Goal: Information Seeking & Learning: Learn about a topic

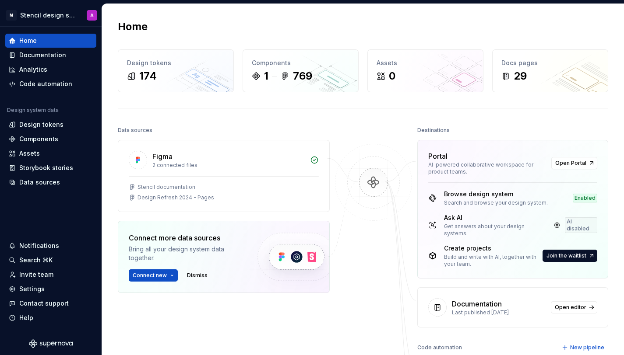
click at [252, 20] on div "Home" at bounding box center [363, 27] width 490 height 14
click at [187, 67] on div "Design tokens" at bounding box center [176, 63] width 98 height 9
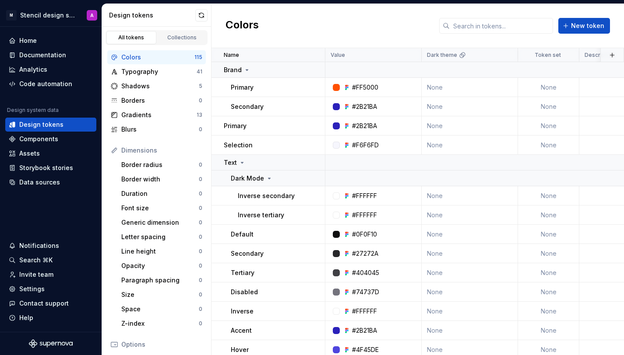
click at [358, 22] on div "Colors New token" at bounding box center [417, 26] width 412 height 44
click at [165, 69] on div "Typography" at bounding box center [158, 71] width 75 height 9
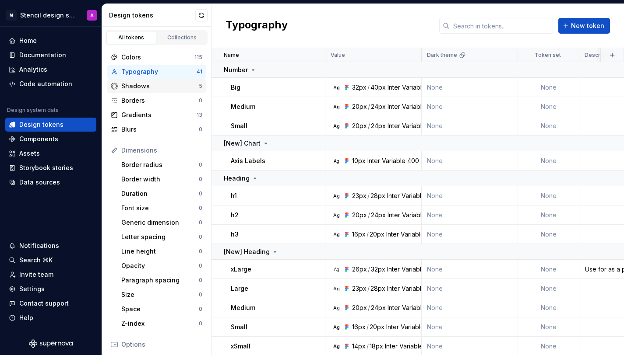
click at [161, 86] on div "Shadows" at bounding box center [159, 86] width 77 height 9
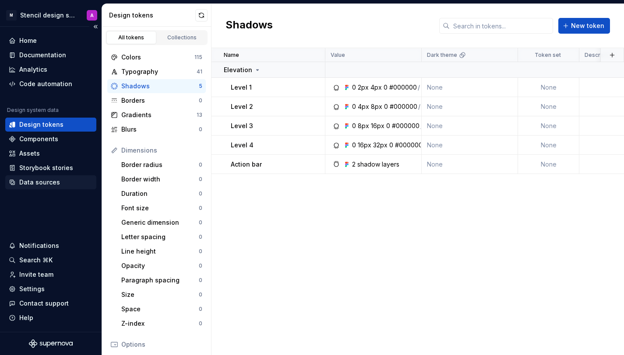
click at [44, 184] on div "Data sources" at bounding box center [39, 182] width 41 height 9
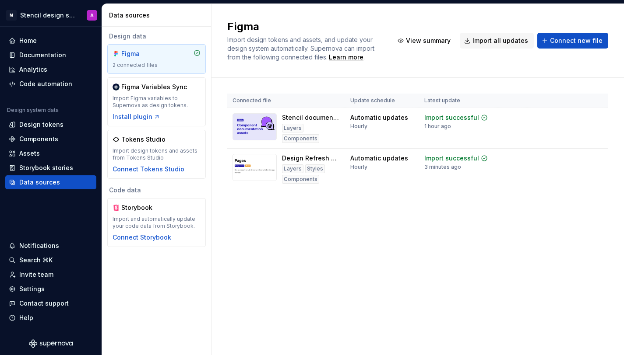
click at [316, 251] on div "Figma Import design tokens and assets, and update your design system automatica…" at bounding box center [417, 179] width 412 height 351
click at [599, 118] on html "M Stencil design system A Home Documentation Analytics Code automation Design s…" at bounding box center [312, 177] width 624 height 355
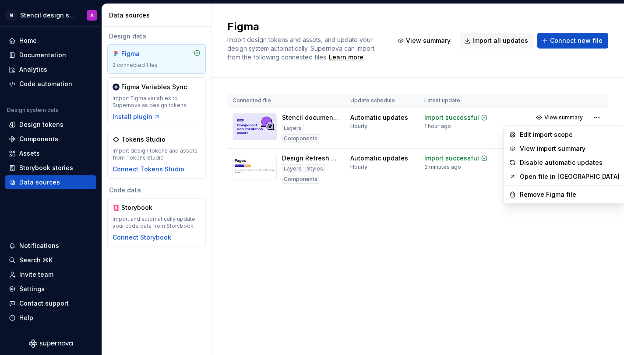
click at [572, 175] on link "Open file in [GEOGRAPHIC_DATA]" at bounding box center [570, 176] width 100 height 9
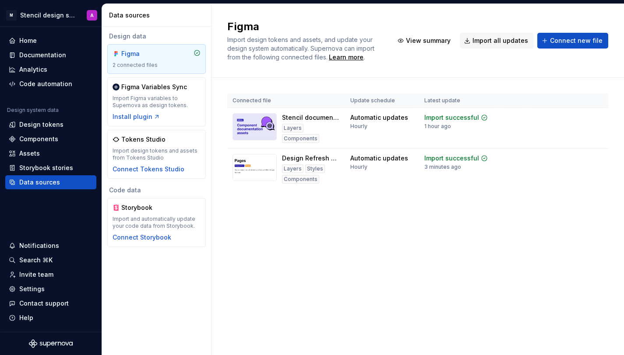
click at [394, 282] on div "Figma Import design tokens and assets, and update your design system automatica…" at bounding box center [417, 179] width 412 height 351
click at [56, 171] on div "Storybook stories" at bounding box center [46, 168] width 54 height 9
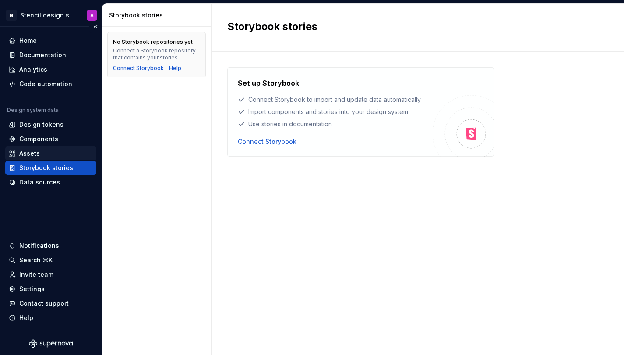
click at [43, 152] on div "Assets" at bounding box center [51, 153] width 84 height 9
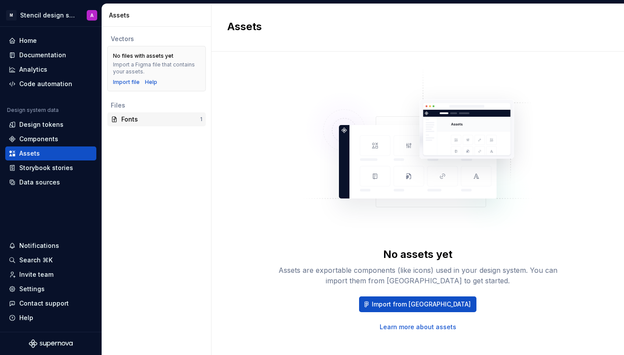
click at [138, 117] on div "Fonts" at bounding box center [160, 119] width 79 height 9
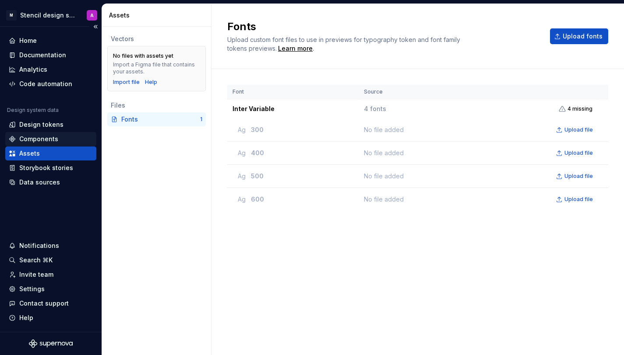
click at [75, 137] on div "Components" at bounding box center [51, 139] width 84 height 9
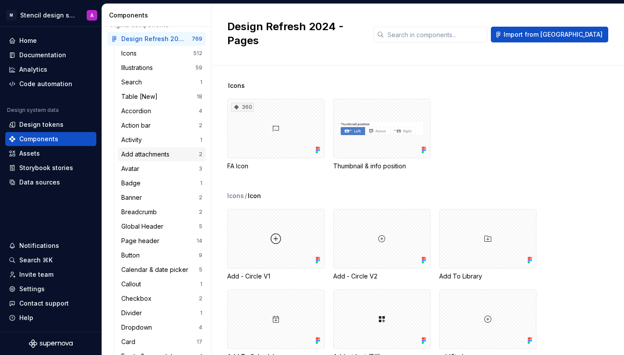
scroll to position [53, 0]
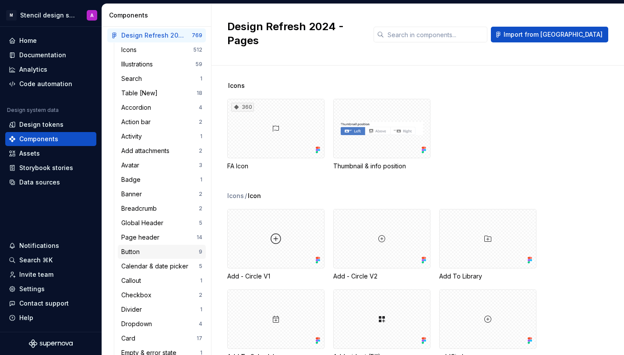
click at [166, 252] on div "Button" at bounding box center [159, 252] width 77 height 9
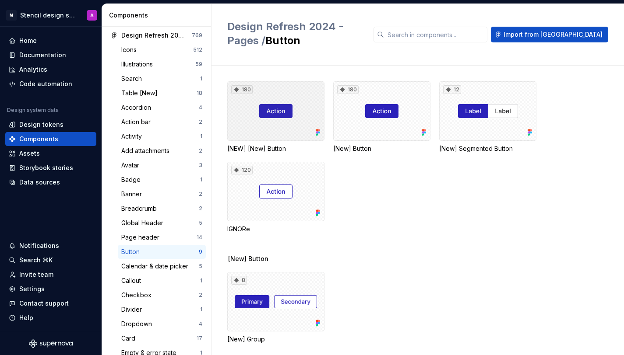
click at [281, 110] on div "180" at bounding box center [275, 111] width 97 height 60
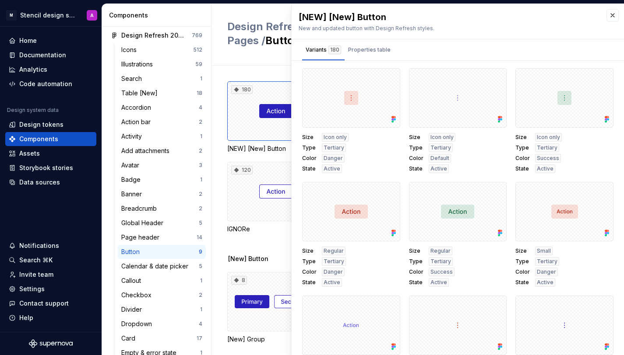
scroll to position [3313, 0]
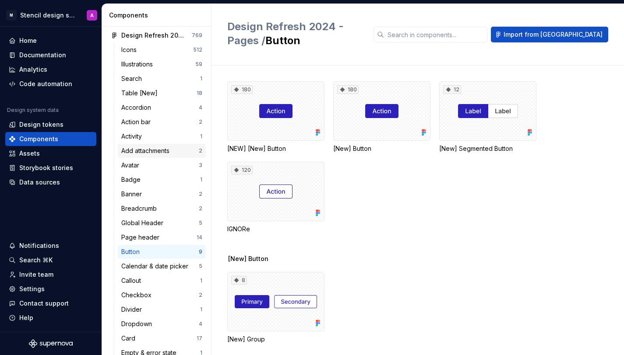
click at [159, 151] on div "Add attachments" at bounding box center [147, 151] width 52 height 9
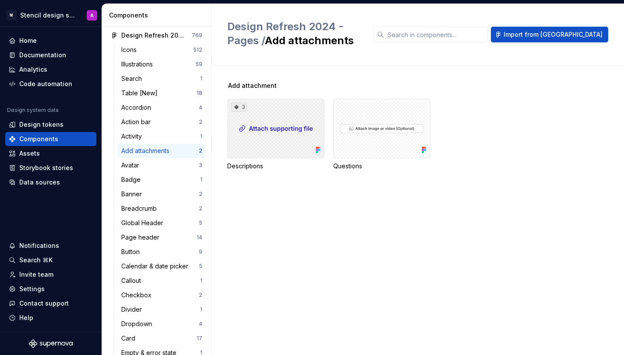
click at [285, 126] on div "3" at bounding box center [275, 129] width 97 height 60
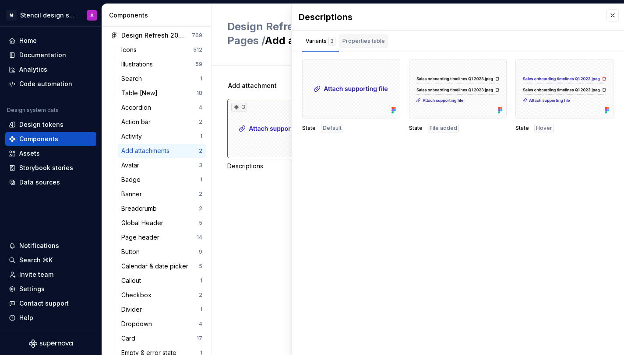
click at [362, 42] on div "Properties table" at bounding box center [363, 41] width 42 height 9
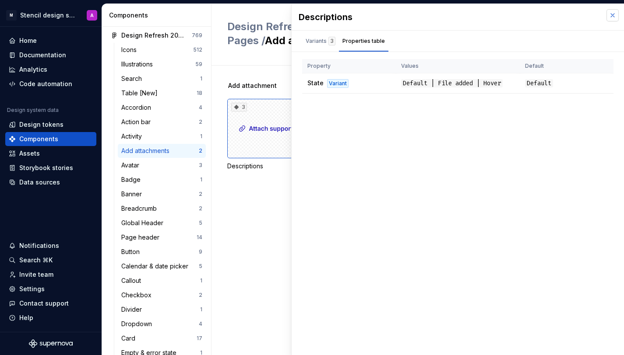
click at [615, 16] on button "button" at bounding box center [612, 15] width 12 height 12
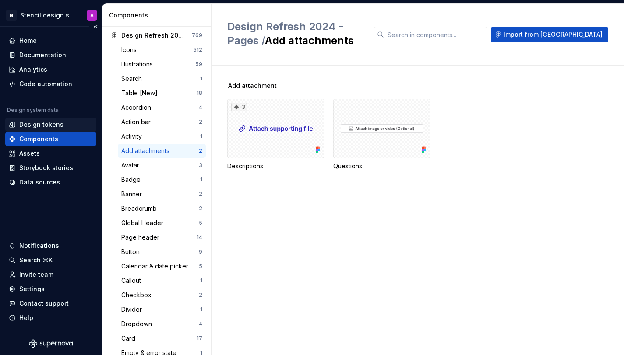
click at [59, 124] on div "Design tokens" at bounding box center [41, 124] width 44 height 9
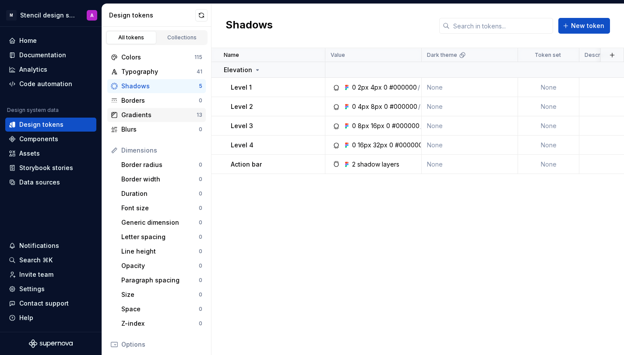
click at [152, 115] on div "Gradients" at bounding box center [158, 115] width 75 height 9
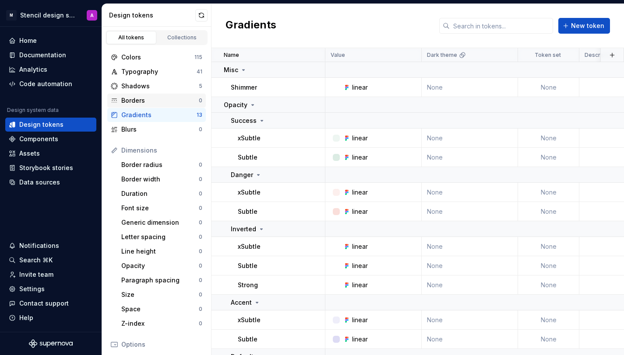
click at [152, 100] on div "Borders" at bounding box center [159, 100] width 77 height 9
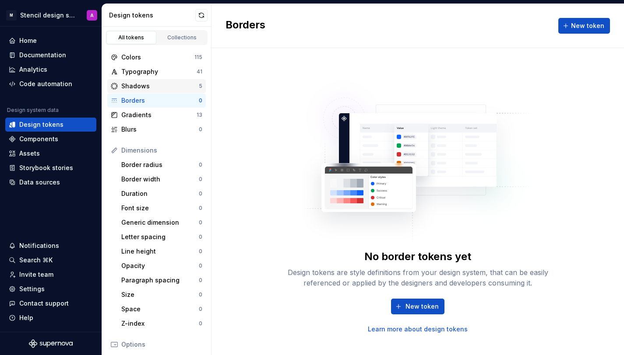
click at [155, 85] on div "Shadows" at bounding box center [159, 86] width 77 height 9
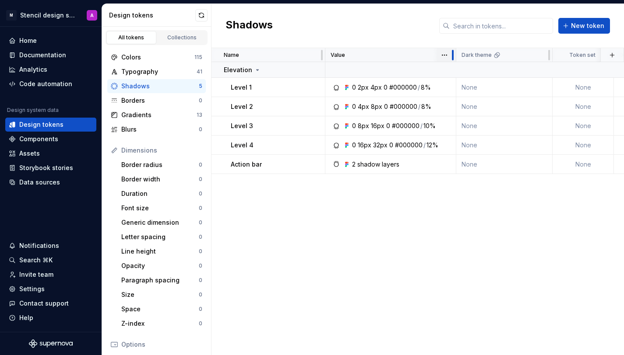
drag, startPoint x: 420, startPoint y: 54, endPoint x: 453, endPoint y: 61, distance: 34.1
click at [453, 61] on div at bounding box center [452, 55] width 7 height 14
click at [153, 71] on div "Typography" at bounding box center [158, 71] width 75 height 9
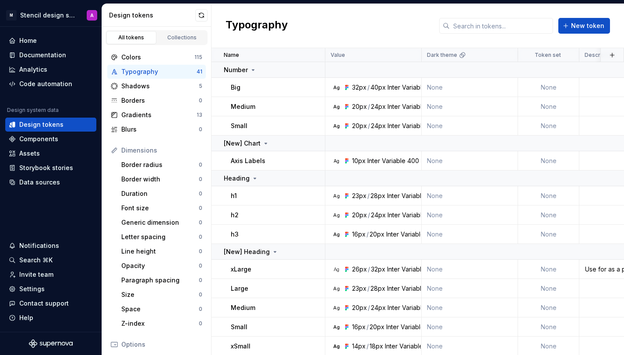
click at [362, 31] on div "Typography New token" at bounding box center [417, 26] width 412 height 44
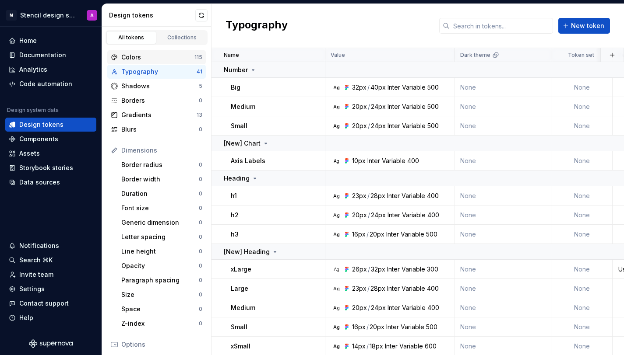
click at [141, 54] on div "Colors" at bounding box center [157, 57] width 73 height 9
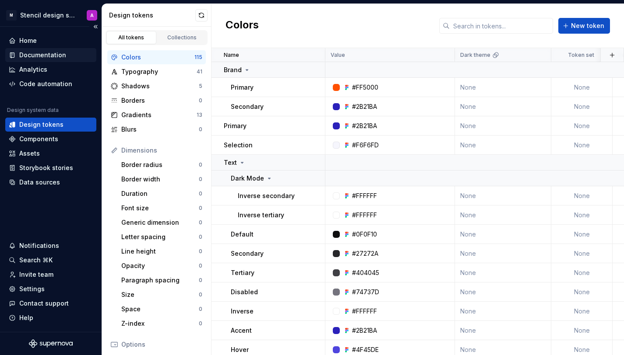
click at [44, 54] on div "Documentation" at bounding box center [42, 55] width 47 height 9
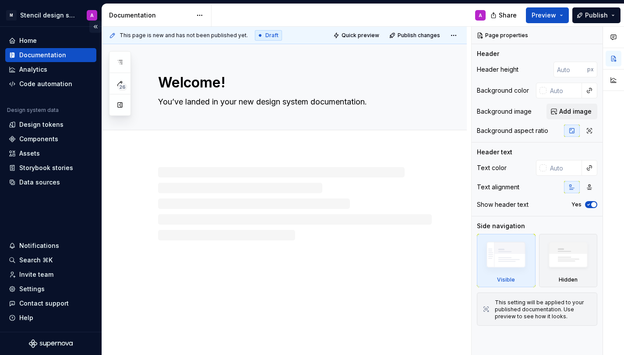
click at [95, 26] on button "Collapse sidebar" at bounding box center [95, 27] width 12 height 12
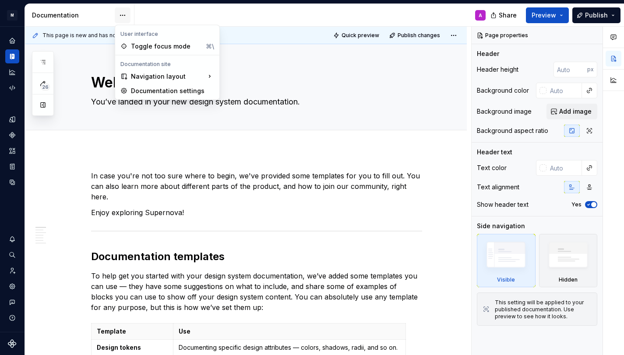
click at [123, 15] on html "M Stencil design system A Design system data Documentation A Share Preview Publ…" at bounding box center [312, 177] width 624 height 355
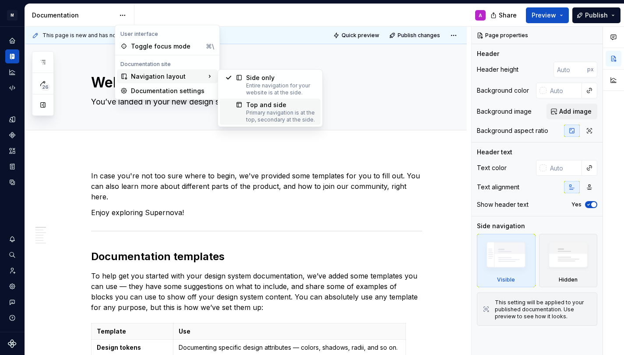
click at [262, 114] on div "Primary navigation is at the top, secondary at the side." at bounding box center [280, 116] width 69 height 14
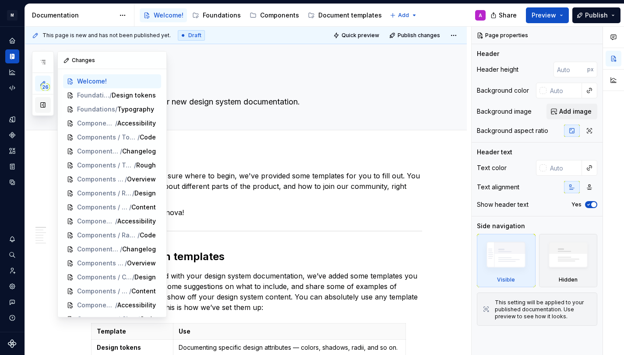
click at [44, 104] on button "button" at bounding box center [43, 105] width 16 height 16
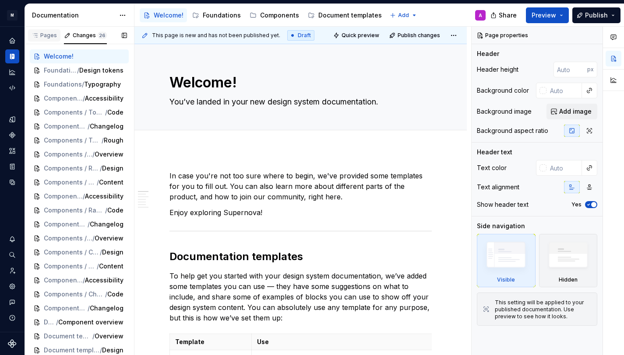
click at [47, 35] on div "Pages" at bounding box center [44, 35] width 25 height 7
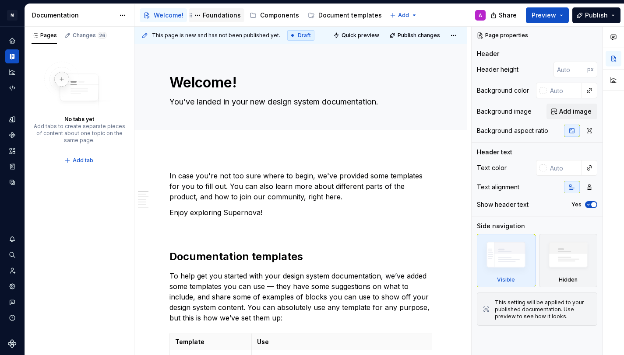
click at [218, 15] on div "Foundations" at bounding box center [222, 15] width 38 height 9
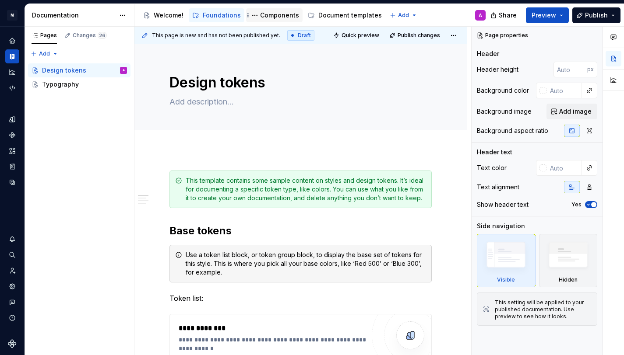
click at [269, 18] on div "Components" at bounding box center [279, 15] width 39 height 9
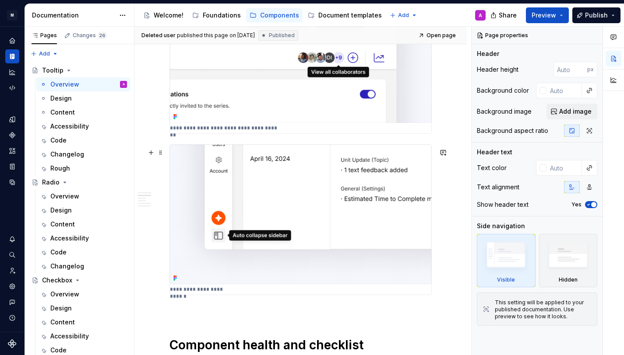
scroll to position [557, 0]
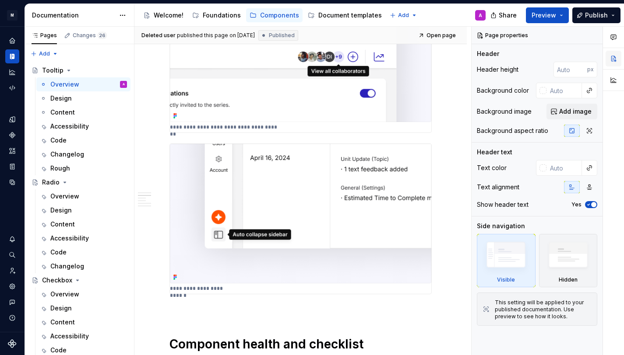
click at [613, 58] on button "button" at bounding box center [613, 59] width 16 height 16
click at [615, 58] on button "button" at bounding box center [613, 59] width 16 height 16
click at [594, 37] on button "button" at bounding box center [593, 35] width 12 height 12
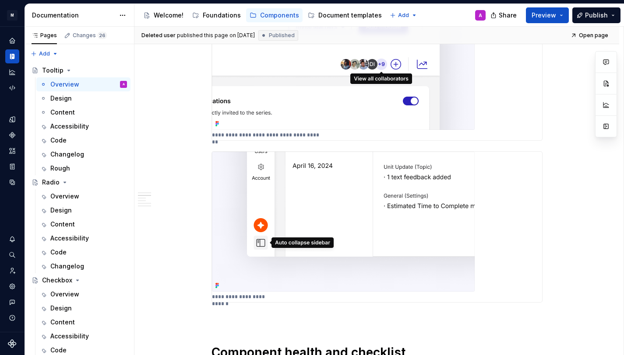
scroll to position [589, 0]
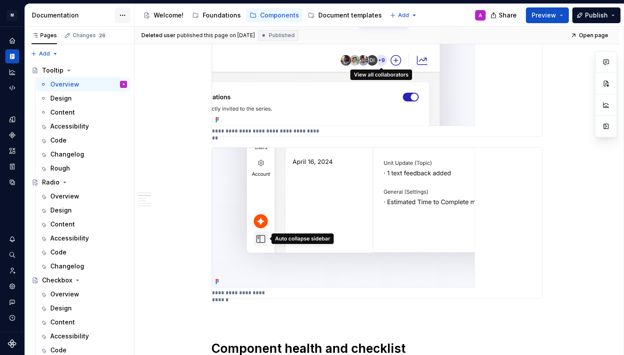
click at [123, 14] on html "M Stencil design system A Design system data Documentation Accessibility guide …" at bounding box center [312, 177] width 624 height 355
click at [123, 15] on html "M Stencil design system A Design system data Documentation Accessibility guide …" at bounding box center [312, 177] width 624 height 355
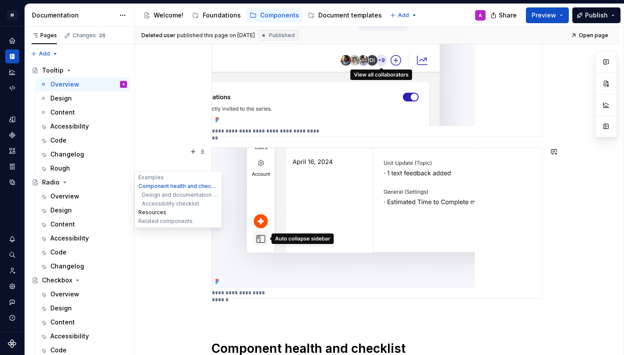
click at [148, 212] on button "Resources" at bounding box center [178, 212] width 83 height 9
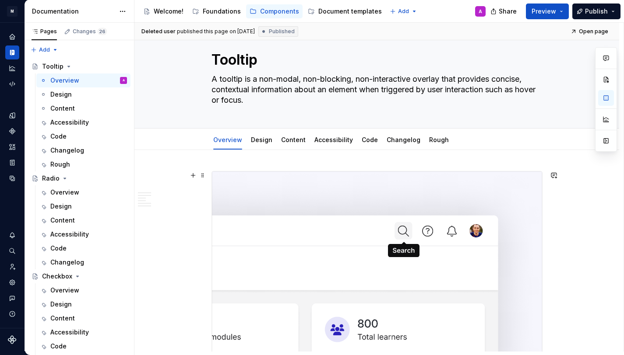
scroll to position [0, 0]
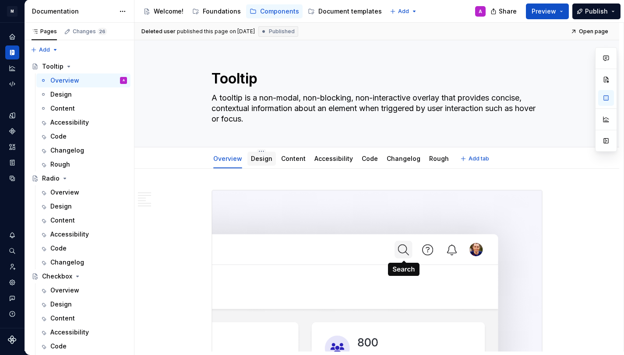
click at [264, 160] on link "Design" at bounding box center [261, 158] width 21 height 7
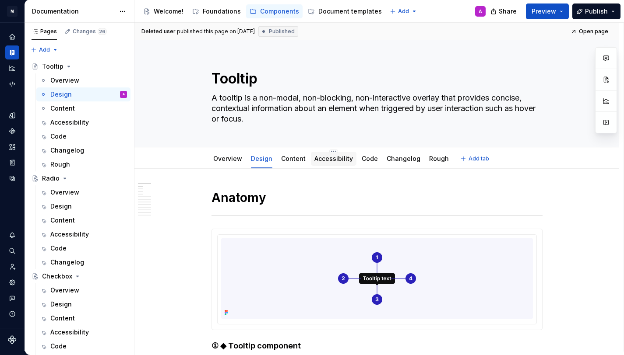
click at [318, 161] on link "Accessibility" at bounding box center [333, 158] width 39 height 7
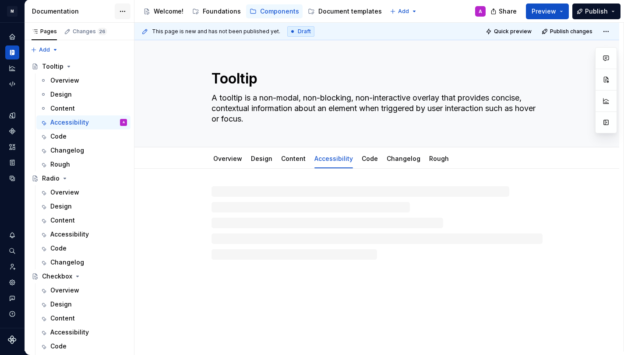
click at [121, 10] on html "M Stencil design system A Design system data Documentation Accessibility guide …" at bounding box center [312, 177] width 624 height 355
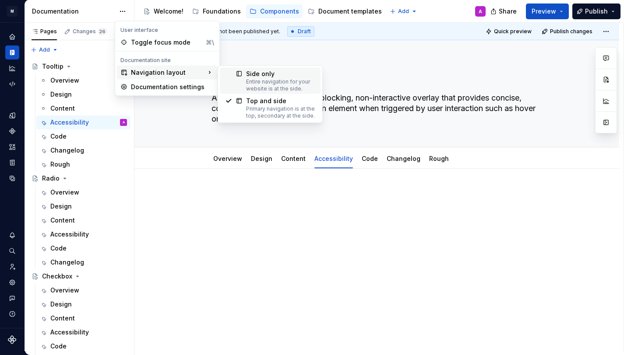
click at [273, 77] on div "Side only" at bounding box center [280, 74] width 69 height 9
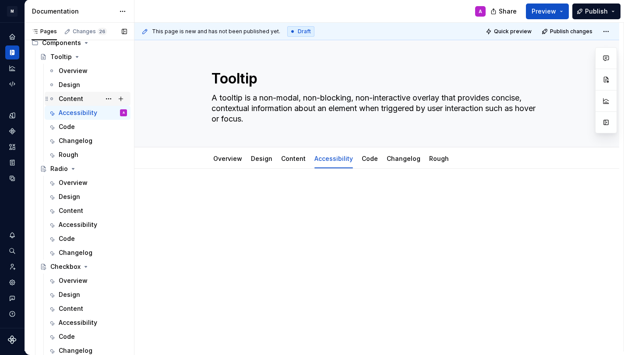
scroll to position [91, 0]
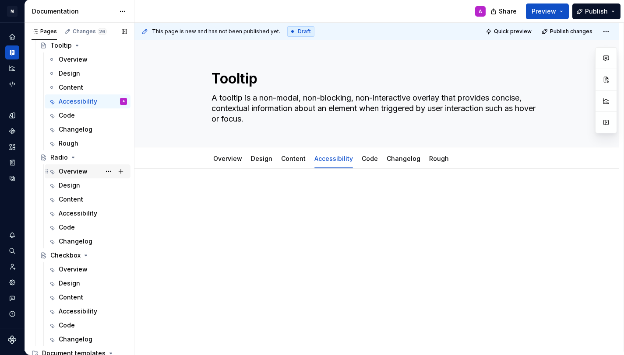
click at [77, 169] on div "Overview" at bounding box center [73, 171] width 29 height 9
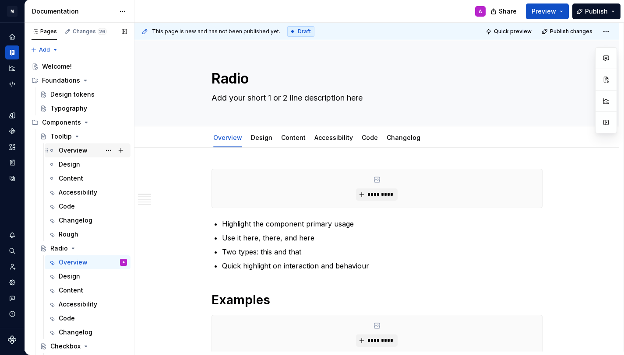
click at [73, 151] on div "Overview" at bounding box center [73, 150] width 29 height 9
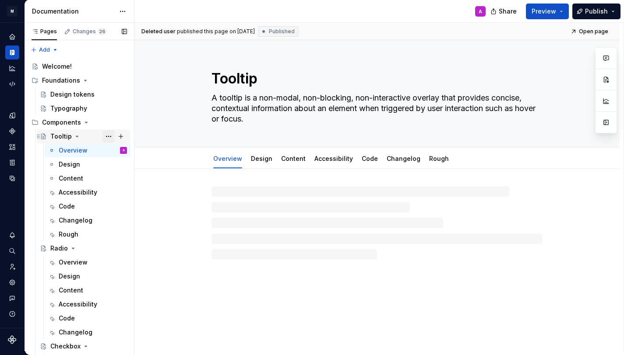
click at [109, 136] on button "Page tree" at bounding box center [108, 136] width 12 height 12
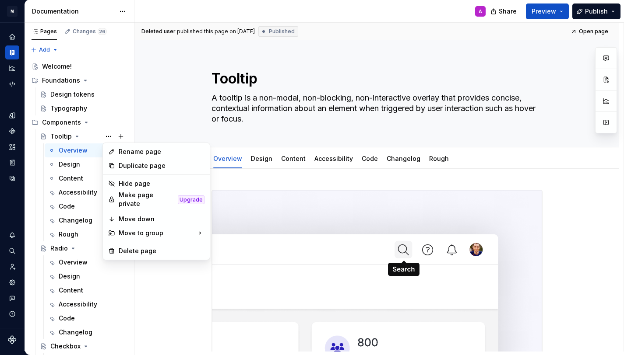
click at [159, 116] on html "M Stencil design system A Design system data Documentation A Share Preview Publ…" at bounding box center [312, 177] width 624 height 355
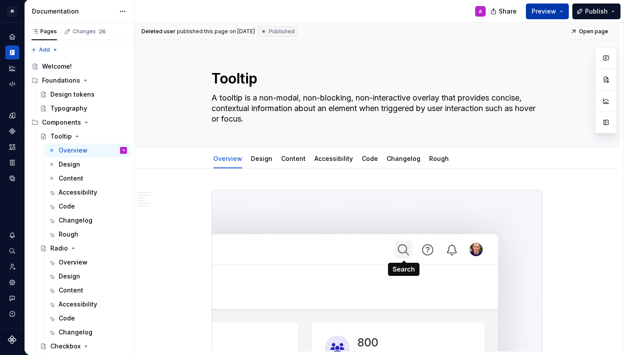
click at [560, 10] on button "Preview" at bounding box center [547, 12] width 43 height 16
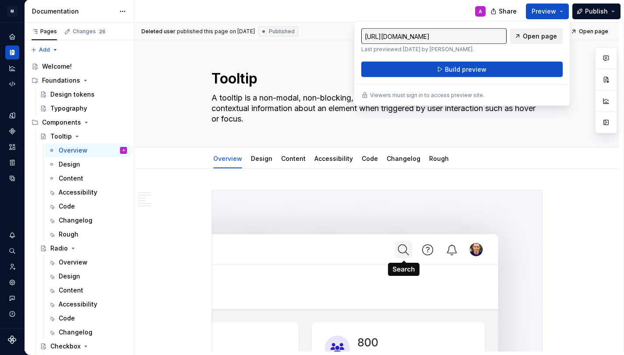
click at [546, 35] on span "Open page" at bounding box center [540, 36] width 34 height 9
click at [441, 13] on div "A" at bounding box center [313, 11] width 358 height 23
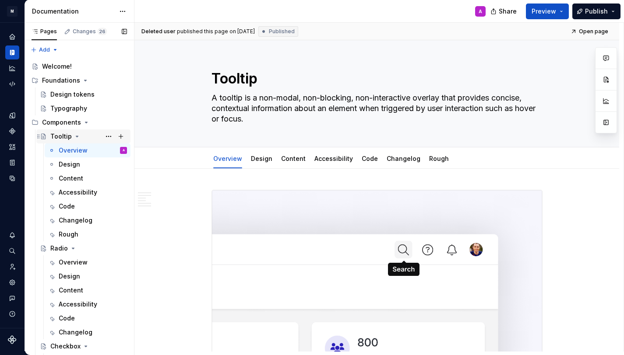
click at [76, 136] on icon "Page tree" at bounding box center [77, 136] width 2 height 1
click at [77, 136] on icon "Page tree" at bounding box center [77, 136] width 7 height 7
click at [109, 135] on button "Page tree" at bounding box center [108, 136] width 12 height 12
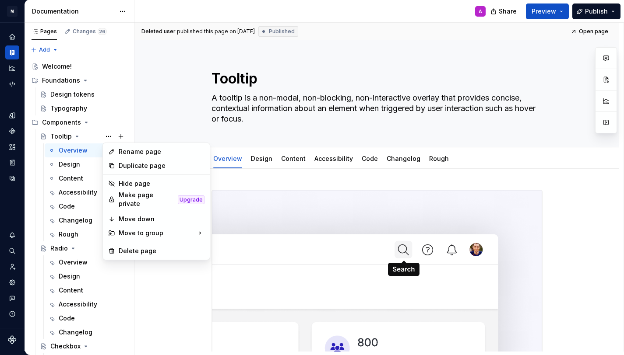
click at [169, 282] on html "M Stencil design system A Design system data Documentation A Share Preview Publ…" at bounding box center [312, 177] width 624 height 355
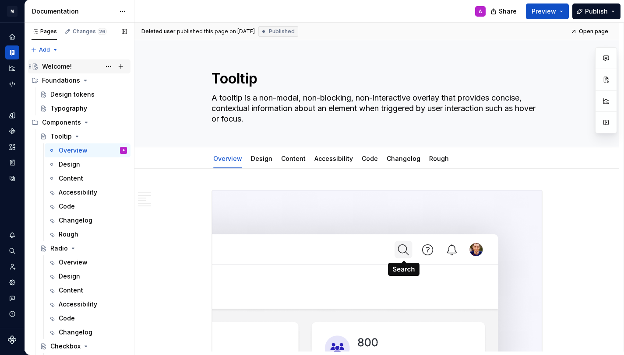
click at [55, 65] on div "Welcome!" at bounding box center [57, 66] width 30 height 9
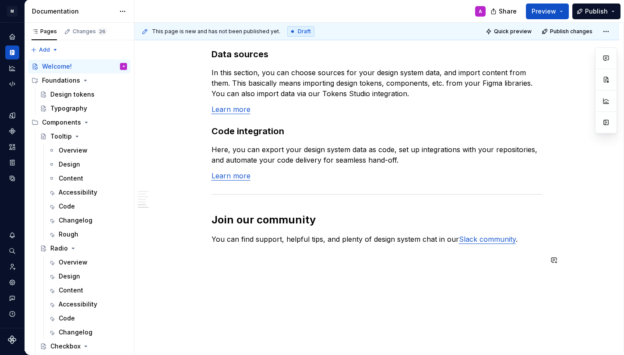
scroll to position [737, 0]
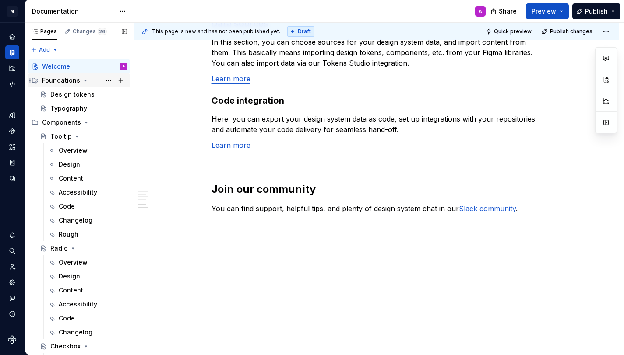
click at [61, 80] on div "Foundations" at bounding box center [61, 80] width 38 height 9
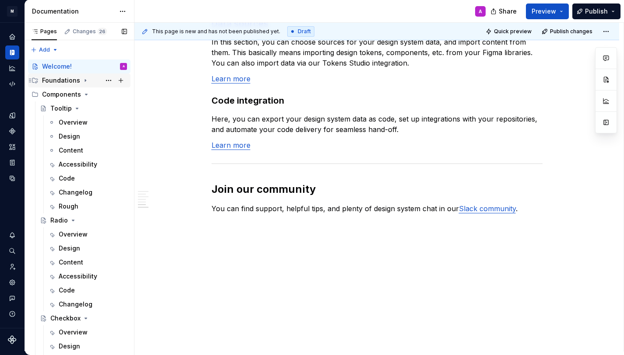
click at [61, 80] on div "Foundations" at bounding box center [61, 80] width 38 height 9
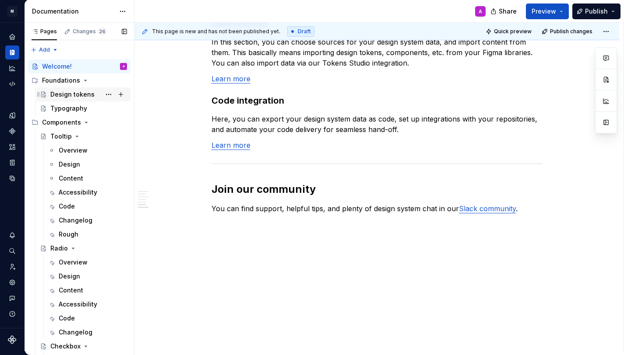
click at [70, 94] on div "Design tokens" at bounding box center [72, 94] width 44 height 9
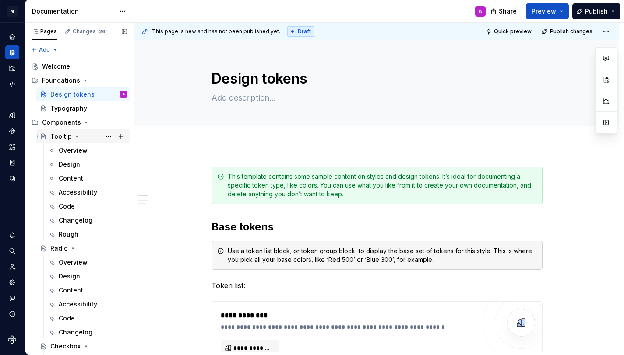
click at [64, 138] on div "Tooltip" at bounding box center [60, 136] width 21 height 9
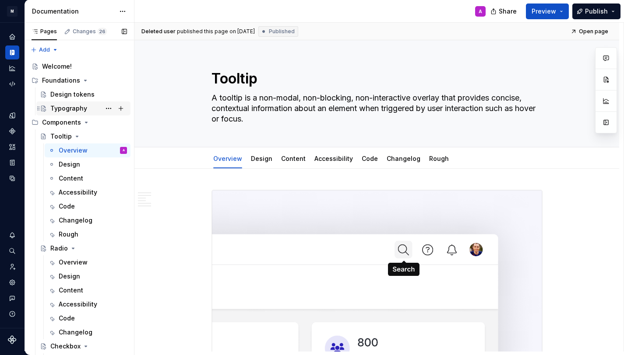
click at [71, 109] on div "Typography" at bounding box center [68, 108] width 37 height 9
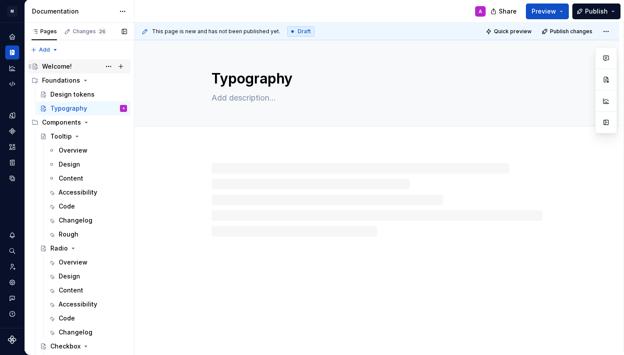
click at [58, 67] on div "Welcome!" at bounding box center [57, 66] width 30 height 9
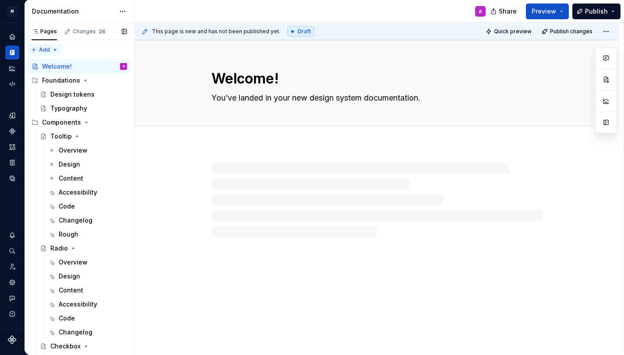
click at [54, 49] on div "Pages Changes 26 Add Accessibility guide for tree Page tree. Navigate the tree …" at bounding box center [79, 189] width 109 height 333
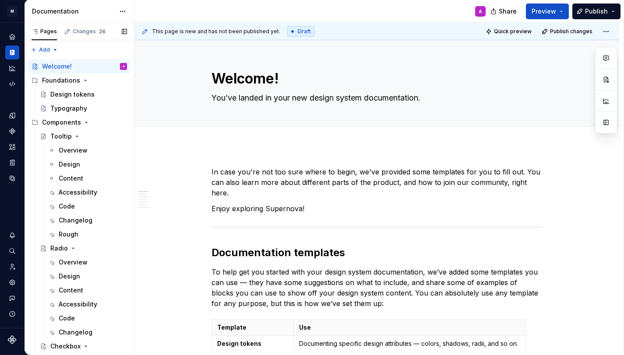
click at [55, 49] on div "Pages Changes 26 Add Accessibility guide for tree Page tree. Navigate the tree …" at bounding box center [79, 189] width 109 height 333
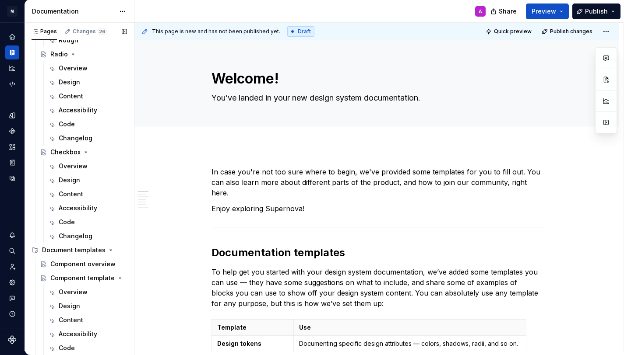
scroll to position [210, 0]
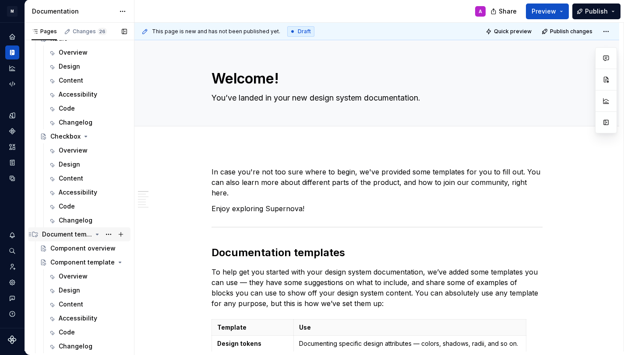
click at [64, 232] on div "Document templates" at bounding box center [67, 234] width 50 height 9
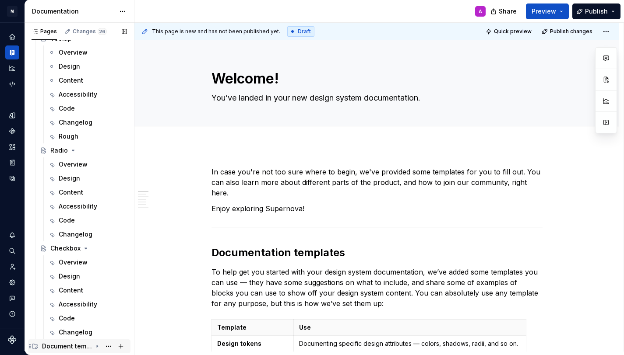
click at [75, 344] on div "Document templates" at bounding box center [67, 346] width 50 height 9
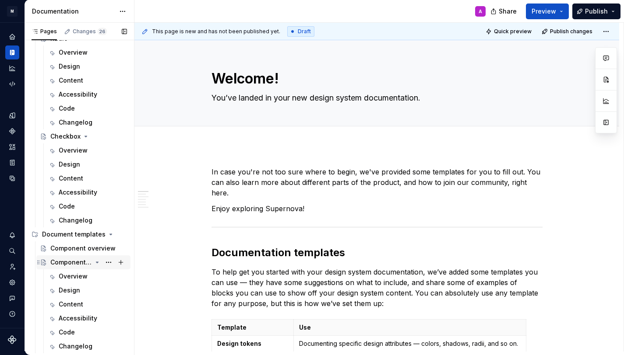
click at [81, 263] on div "Component template" at bounding box center [71, 262] width 42 height 9
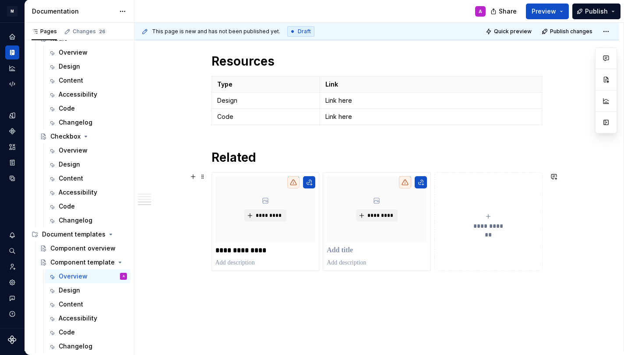
scroll to position [676, 0]
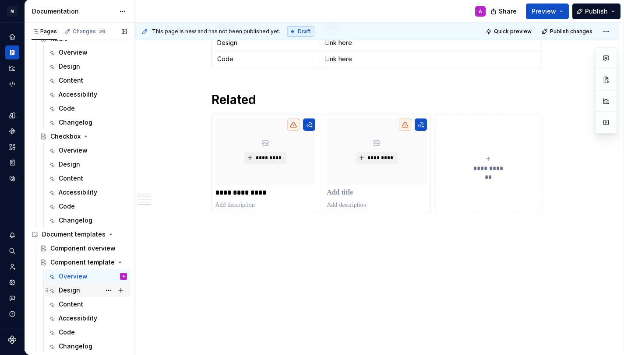
click at [84, 289] on div "Design" at bounding box center [93, 291] width 68 height 12
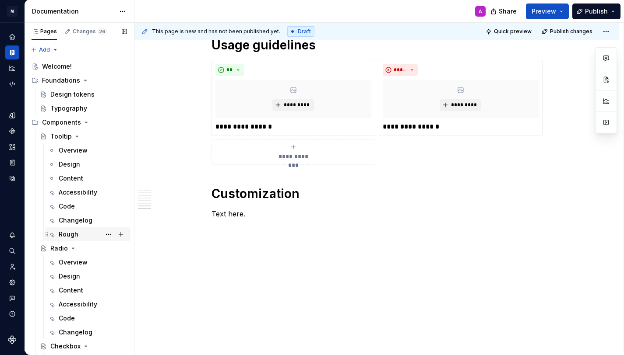
click at [73, 235] on div "Rough" at bounding box center [69, 234] width 20 height 9
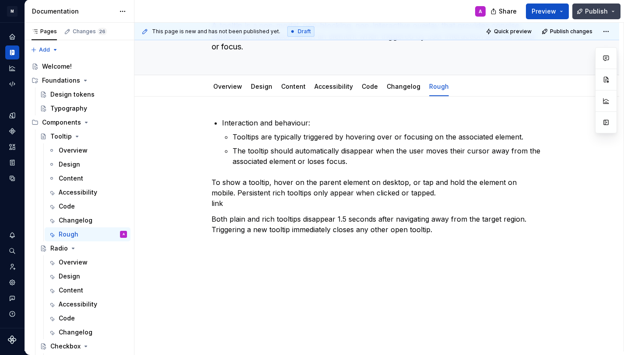
click at [613, 10] on button "Publish" at bounding box center [596, 12] width 48 height 16
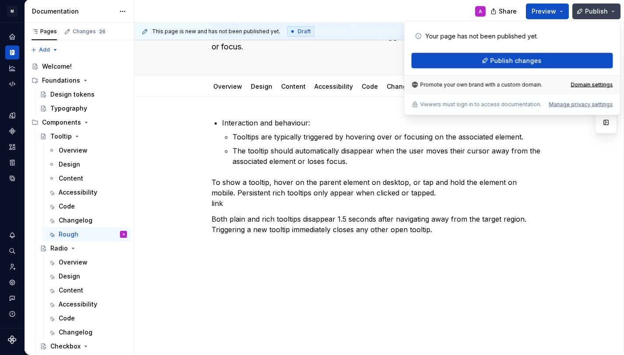
click at [614, 10] on button "Publish" at bounding box center [596, 12] width 48 height 16
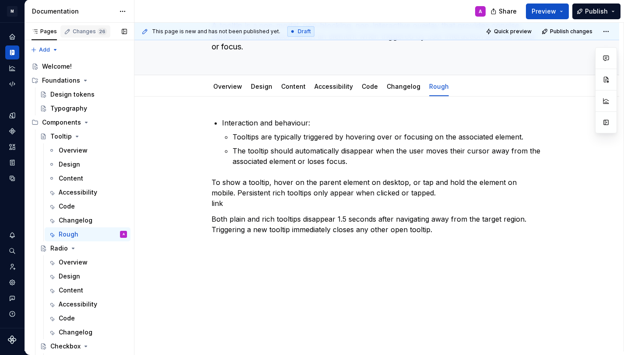
click at [77, 32] on div "Changes 26" at bounding box center [90, 31] width 34 height 7
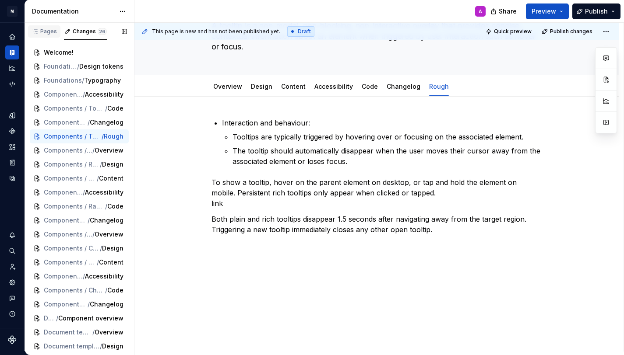
click at [46, 32] on div "Pages" at bounding box center [44, 31] width 25 height 7
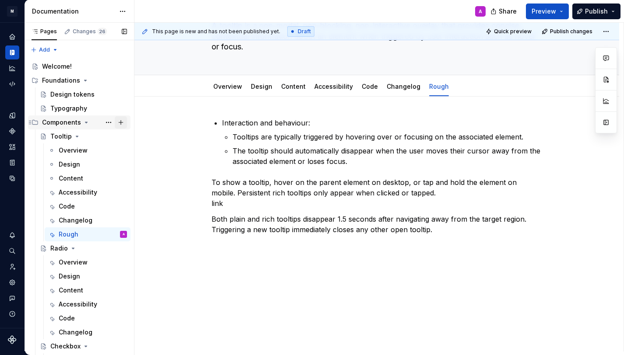
click at [121, 121] on button "Page tree" at bounding box center [121, 122] width 12 height 12
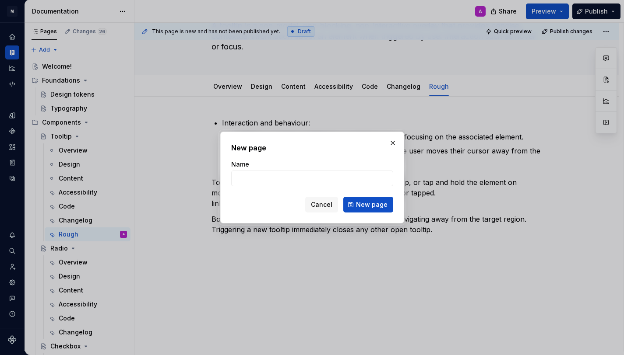
click at [239, 220] on div "New page Name Cancel New page" at bounding box center [312, 178] width 184 height 92
click at [322, 207] on span "Cancel" at bounding box center [321, 204] width 21 height 9
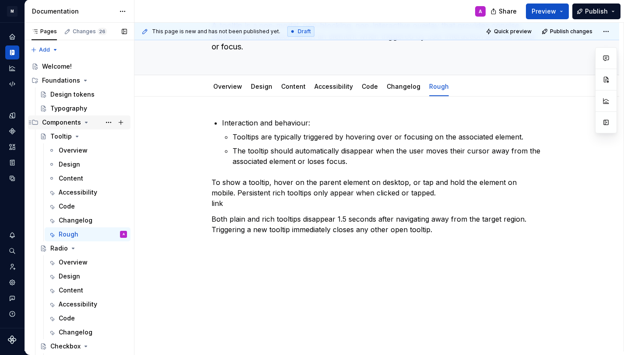
click at [86, 121] on icon "Page tree" at bounding box center [86, 122] width 7 height 7
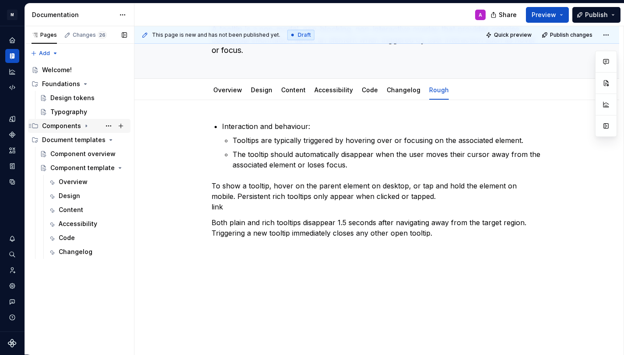
scroll to position [0, 0]
click at [85, 123] on icon "Page tree" at bounding box center [86, 126] width 7 height 7
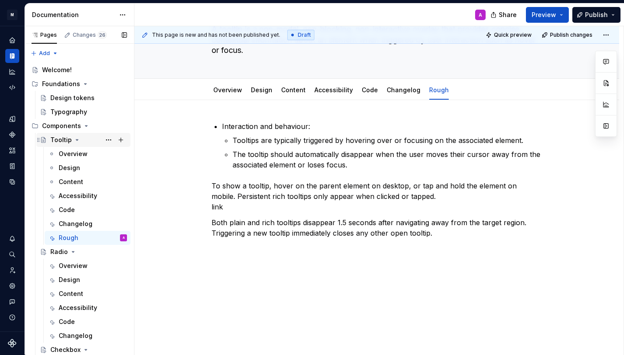
click at [76, 140] on icon "Page tree" at bounding box center [77, 140] width 2 height 1
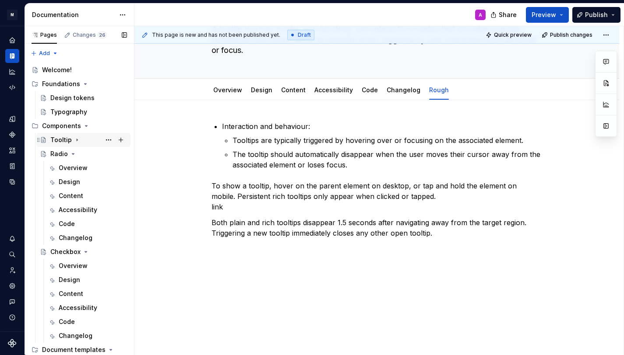
click at [77, 140] on icon "Page tree" at bounding box center [77, 140] width 1 height 2
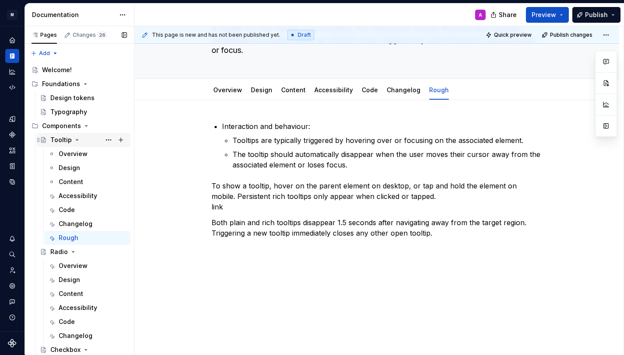
click at [76, 140] on icon "Page tree" at bounding box center [77, 140] width 2 height 1
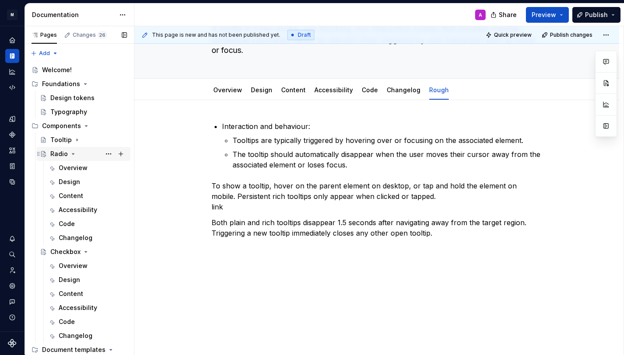
click at [75, 153] on div "Radio" at bounding box center [88, 154] width 77 height 12
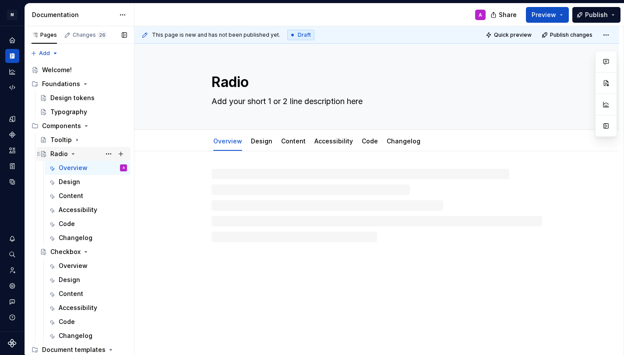
click at [71, 153] on icon "Page tree" at bounding box center [73, 154] width 7 height 7
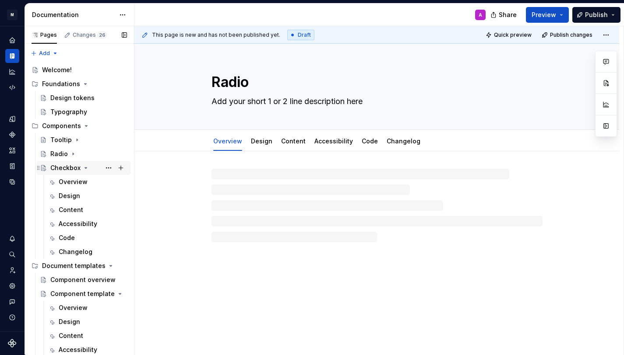
click at [84, 166] on icon "Page tree" at bounding box center [85, 168] width 7 height 7
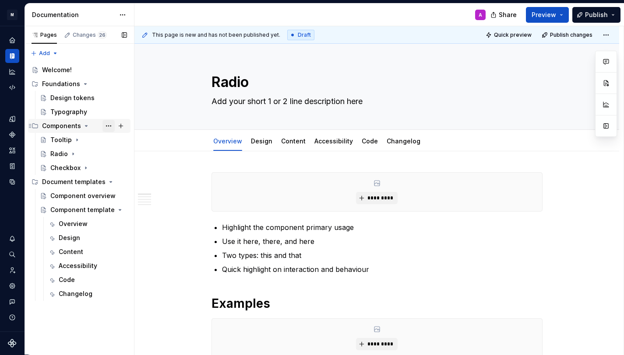
click at [106, 126] on button "Page tree" at bounding box center [108, 126] width 12 height 12
click at [184, 116] on html "M Stencil design system A Design system data Documentation A Share Preview Publ…" at bounding box center [312, 177] width 624 height 355
click at [108, 169] on button "Page tree" at bounding box center [108, 168] width 12 height 12
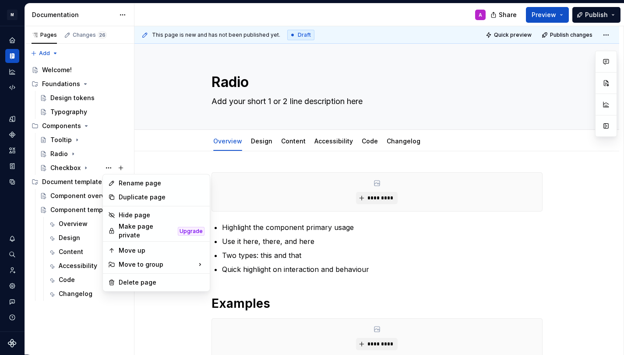
click at [151, 161] on html "M Stencil design system A Design system data Documentation A Share Preview Publ…" at bounding box center [312, 177] width 624 height 355
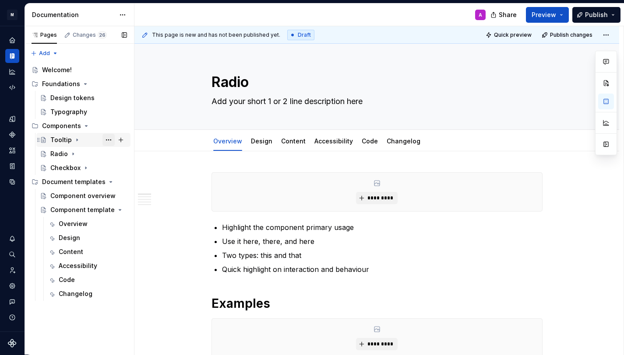
click at [110, 141] on button "Page tree" at bounding box center [108, 140] width 12 height 12
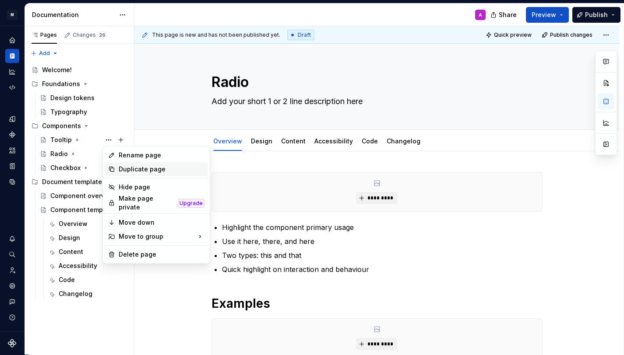
click at [126, 168] on div "Duplicate page" at bounding box center [162, 169] width 86 height 9
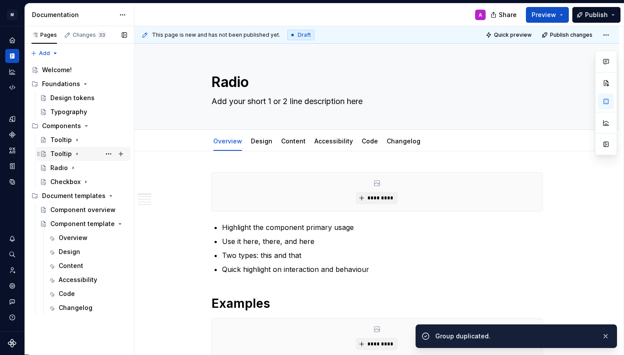
click at [64, 152] on div "Tooltip" at bounding box center [60, 154] width 21 height 9
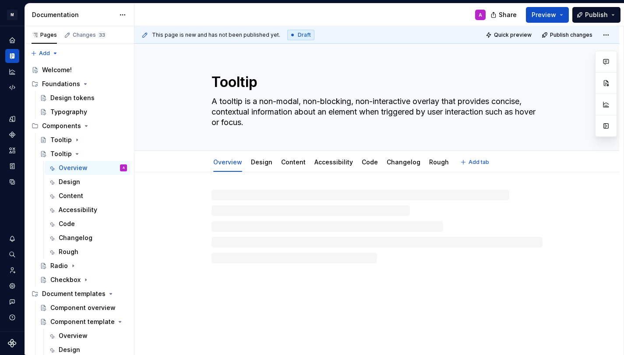
click at [240, 81] on textarea "Tooltip" at bounding box center [375, 82] width 331 height 21
click at [77, 152] on icon "Page tree" at bounding box center [77, 154] width 7 height 7
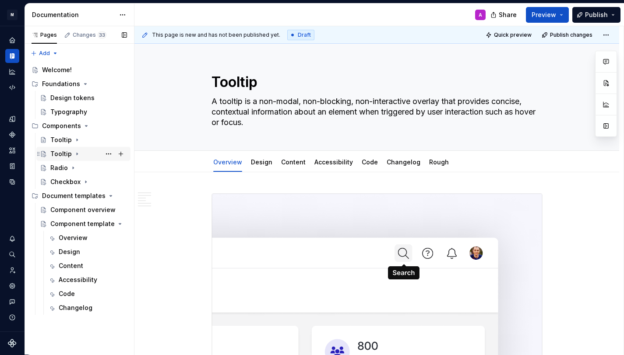
click at [77, 153] on icon "Page tree" at bounding box center [77, 154] width 1 height 2
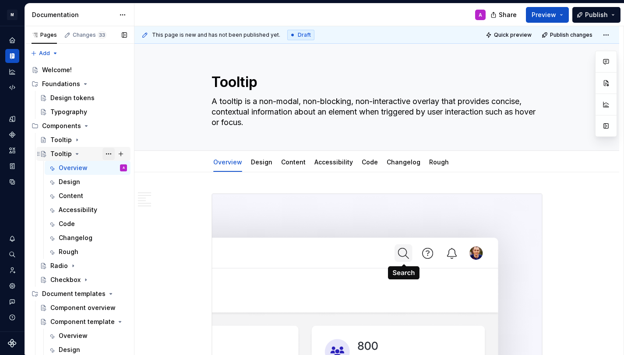
click at [110, 153] on button "Page tree" at bounding box center [108, 154] width 12 height 12
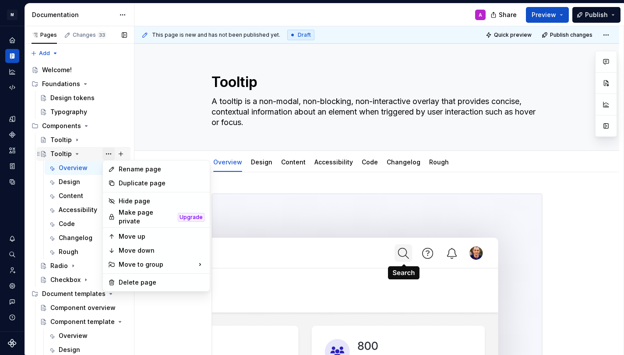
type textarea "*"
click at [126, 169] on div "Rename page" at bounding box center [162, 169] width 86 height 9
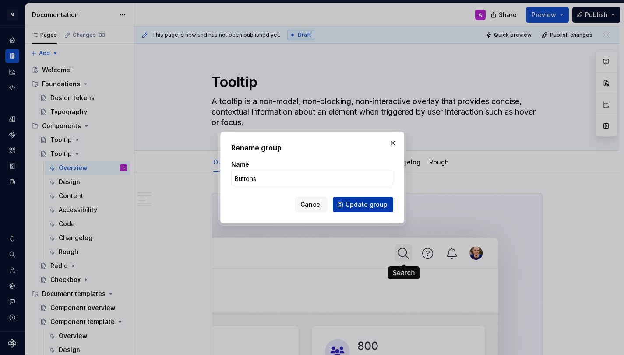
type input "Buttons"
click at [357, 210] on button "Update group" at bounding box center [363, 205] width 60 height 16
type textarea "*"
type textarea "Buttons"
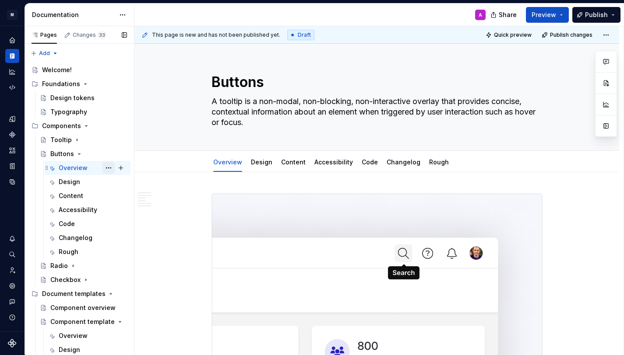
click at [107, 168] on button "Page tree" at bounding box center [108, 168] width 12 height 12
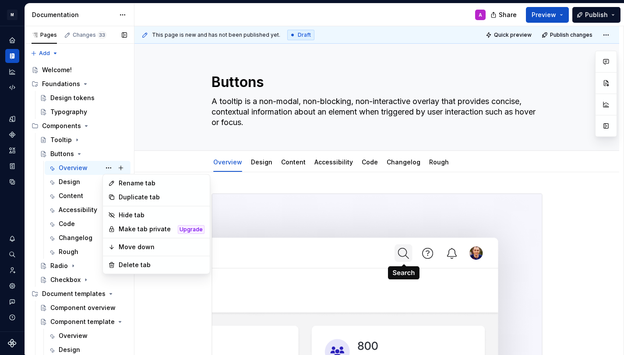
click at [106, 168] on div "Pages Changes 33 Add Accessibility guide for tree Page tree. Navigate the tree …" at bounding box center [79, 192] width 109 height 333
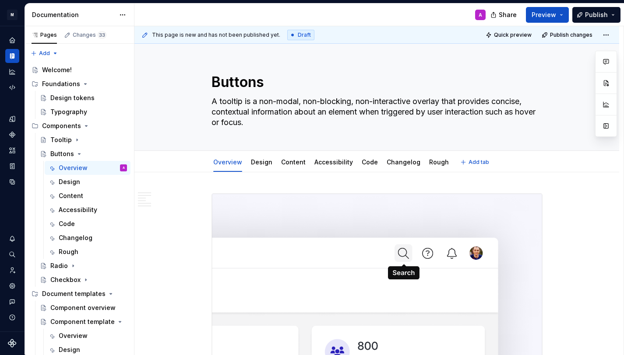
click at [161, 159] on div "Overview Design Content Accessibility Code Changelog Rough Add tab" at bounding box center [376, 161] width 485 height 21
click at [556, 14] on span "Preview" at bounding box center [543, 15] width 25 height 9
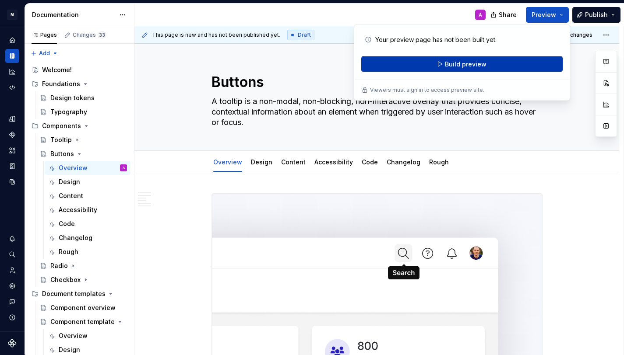
click at [493, 64] on button "Build preview" at bounding box center [461, 64] width 201 height 16
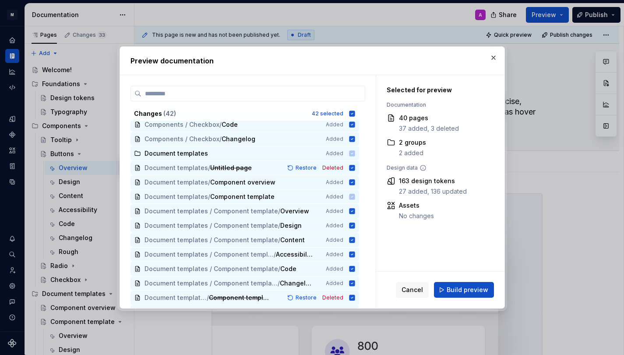
scroll to position [421, 0]
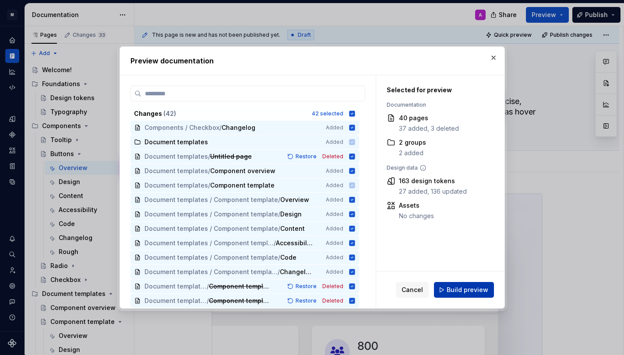
click at [468, 289] on span "Build preview" at bounding box center [467, 290] width 42 height 9
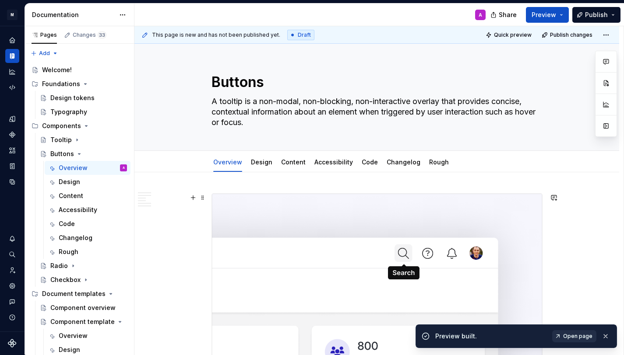
click at [580, 337] on span "Open page" at bounding box center [577, 336] width 29 height 7
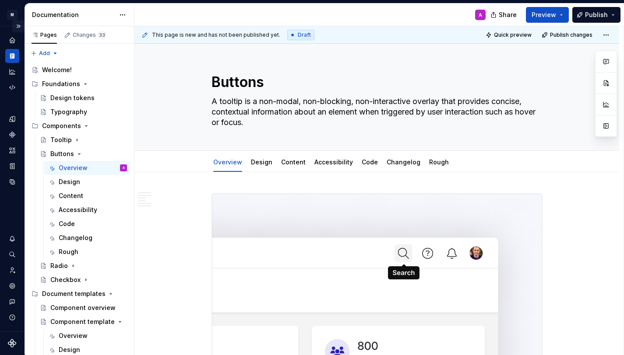
click at [19, 27] on button "Expand sidebar" at bounding box center [18, 26] width 12 height 12
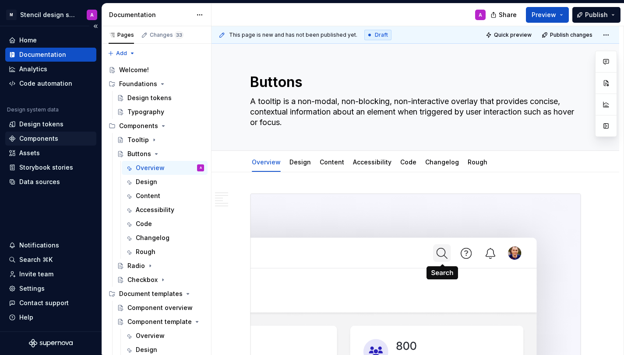
click at [60, 138] on div "Components" at bounding box center [51, 138] width 84 height 9
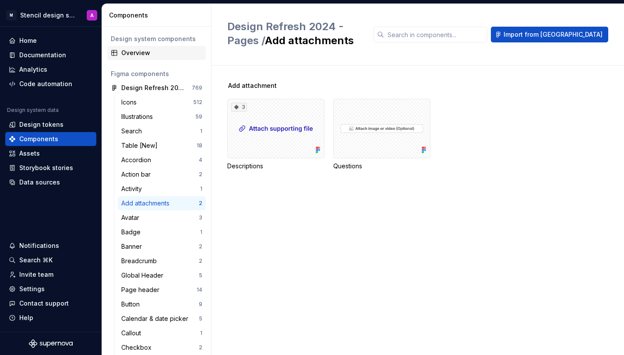
click at [148, 54] on div "Overview" at bounding box center [161, 53] width 81 height 9
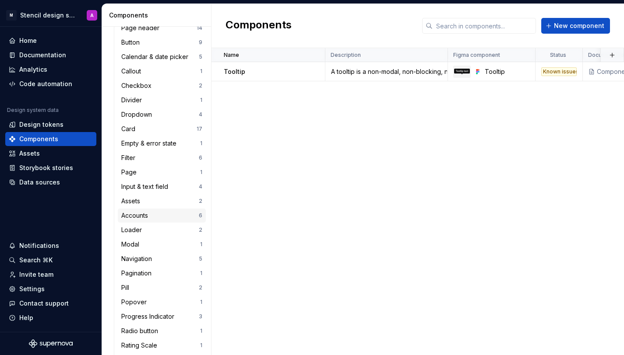
scroll to position [263, 0]
click at [177, 86] on div "Checkbox" at bounding box center [159, 85] width 77 height 9
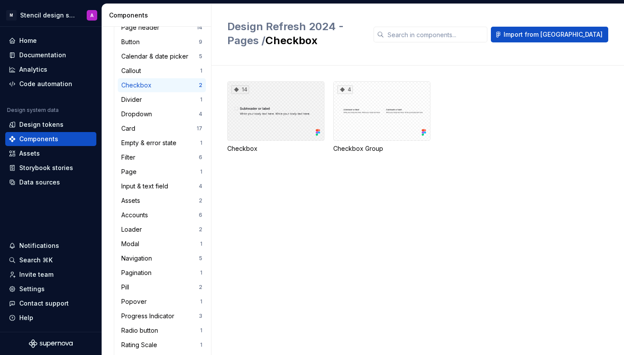
click at [292, 118] on div "14" at bounding box center [275, 111] width 97 height 60
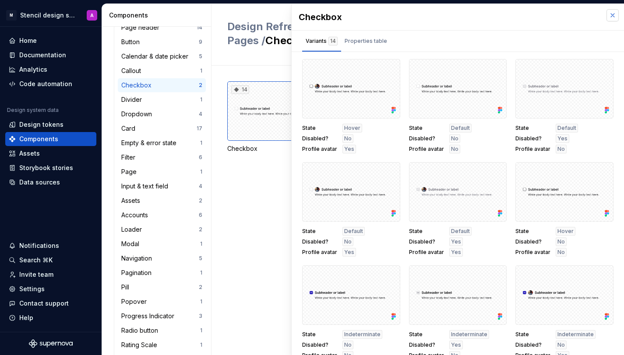
click at [614, 15] on button "button" at bounding box center [612, 15] width 12 height 12
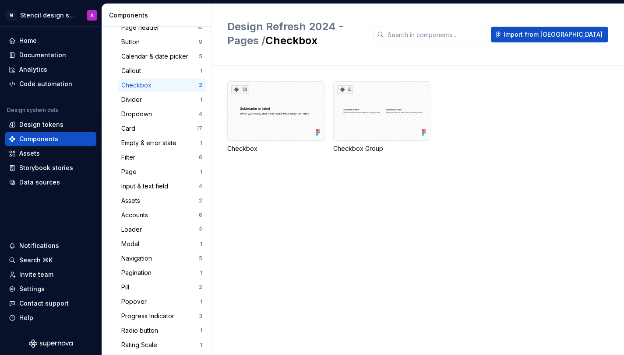
click at [389, 233] on div "14 Checkbox 4 Checkbox Group" at bounding box center [425, 211] width 397 height 290
click at [78, 57] on div "Documentation" at bounding box center [51, 55] width 84 height 9
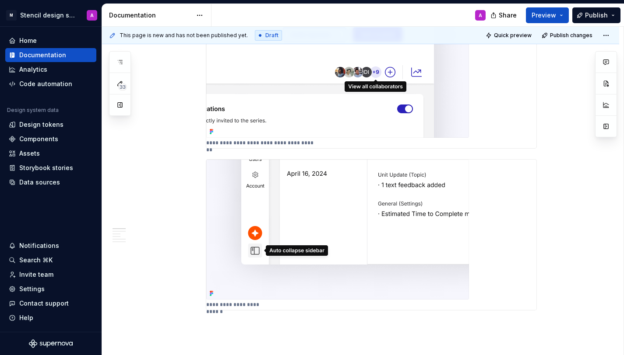
scroll to position [506, 0]
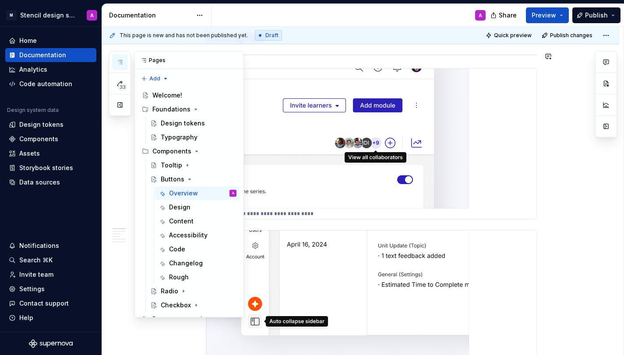
click at [120, 61] on icon "button" at bounding box center [119, 62] width 7 height 7
click at [179, 165] on div "Tooltip" at bounding box center [171, 165] width 21 height 9
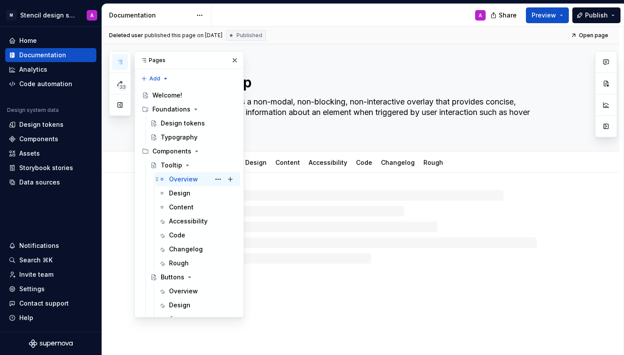
click at [181, 181] on div "Overview" at bounding box center [183, 179] width 29 height 9
click at [236, 60] on button "button" at bounding box center [234, 60] width 12 height 12
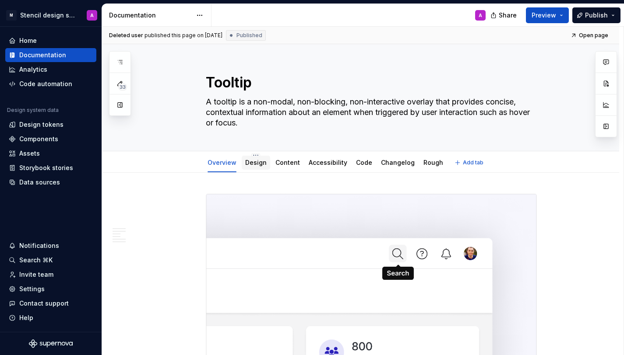
click at [257, 166] on div "Design" at bounding box center [255, 162] width 21 height 9
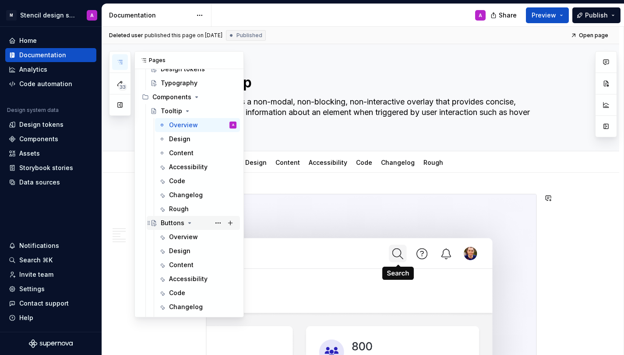
scroll to position [65, 0]
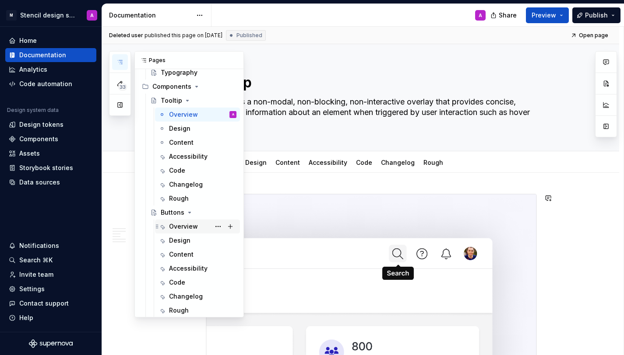
click at [192, 230] on div "Overview" at bounding box center [183, 226] width 29 height 9
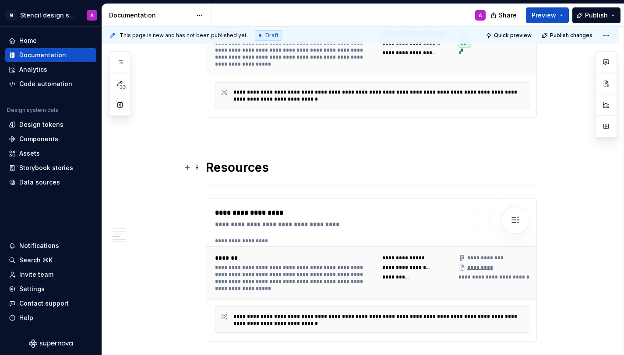
scroll to position [1796, 0]
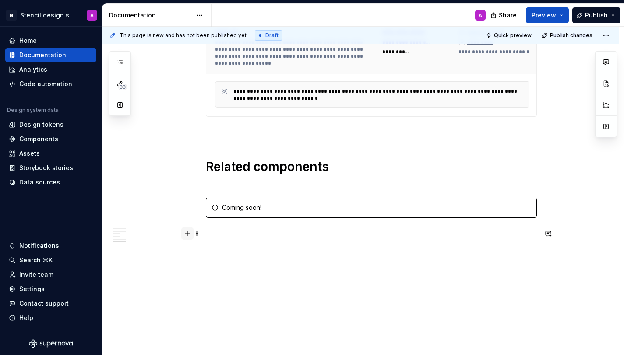
click at [190, 234] on button "button" at bounding box center [187, 234] width 12 height 12
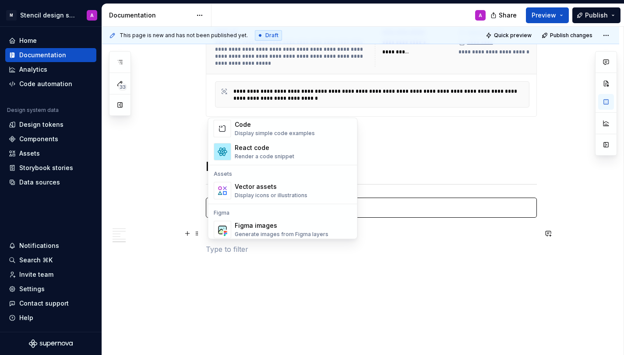
scroll to position [729, 0]
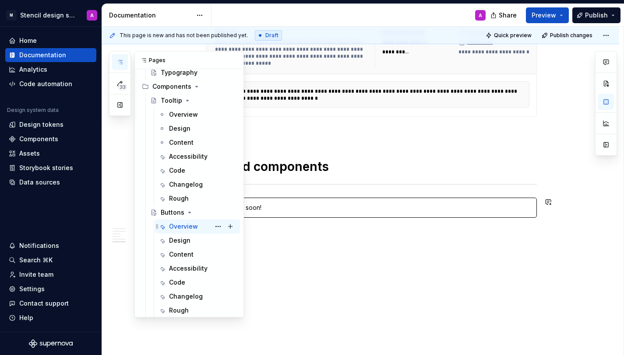
click at [183, 226] on div "Overview" at bounding box center [183, 226] width 29 height 9
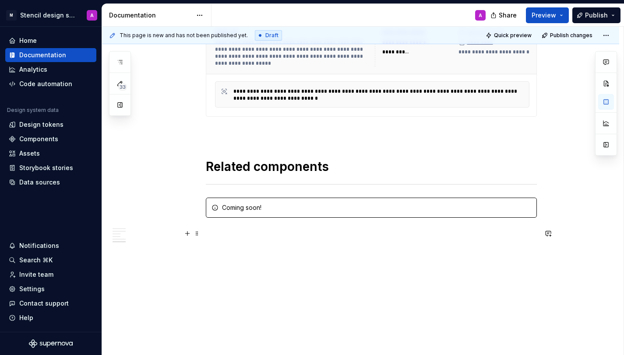
click at [242, 231] on p at bounding box center [371, 233] width 331 height 11
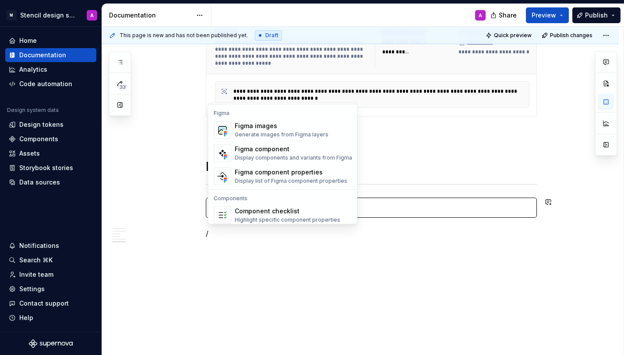
scroll to position [822, 0]
click at [290, 152] on div "Figma component Display components and variants from Figma" at bounding box center [293, 152] width 117 height 17
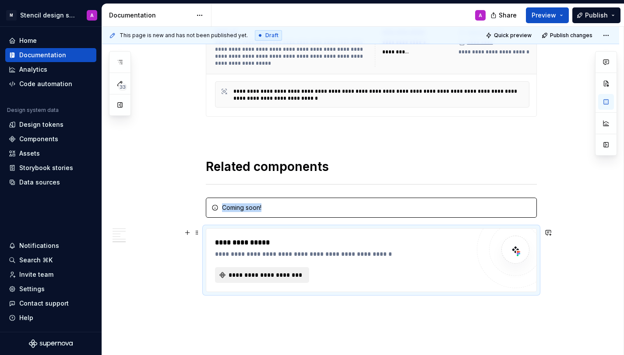
click at [283, 276] on span "**********" at bounding box center [266, 275] width 76 height 9
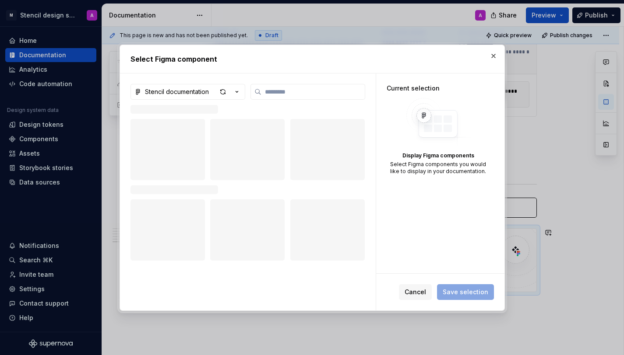
type textarea "*"
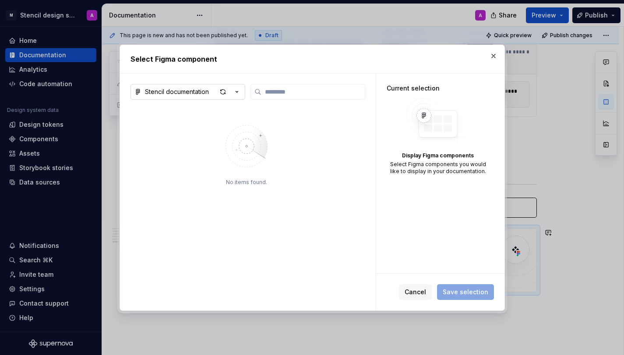
click at [237, 95] on icon "button" at bounding box center [236, 92] width 9 height 9
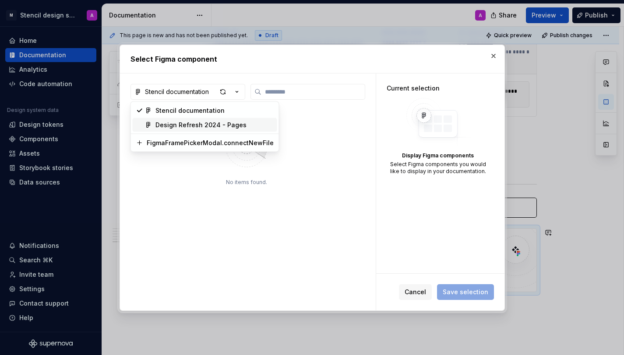
click at [225, 124] on div "Design Refresh 2024 - Pages" at bounding box center [200, 125] width 91 height 9
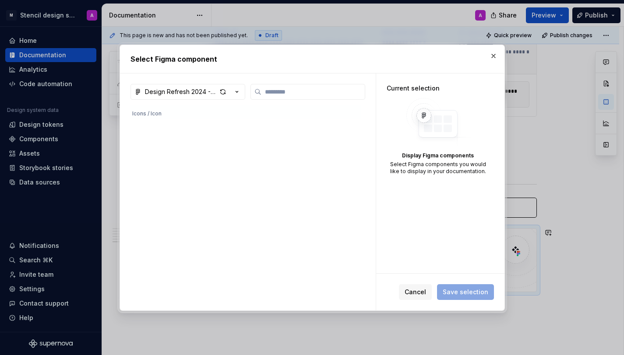
scroll to position [0, 0]
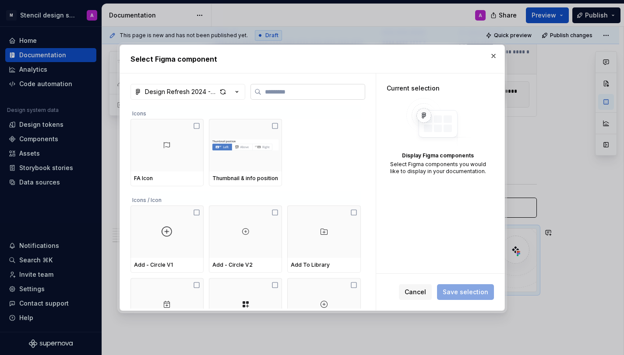
click at [313, 91] on input "search" at bounding box center [312, 92] width 103 height 9
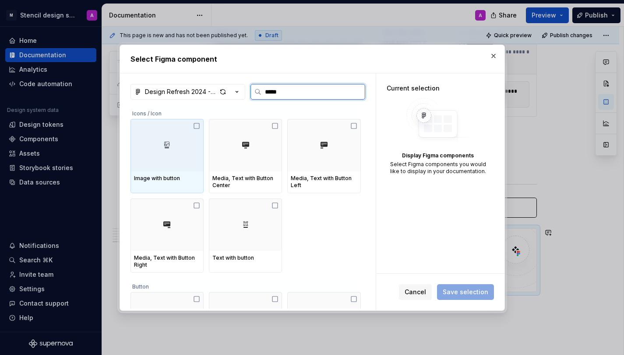
type input "******"
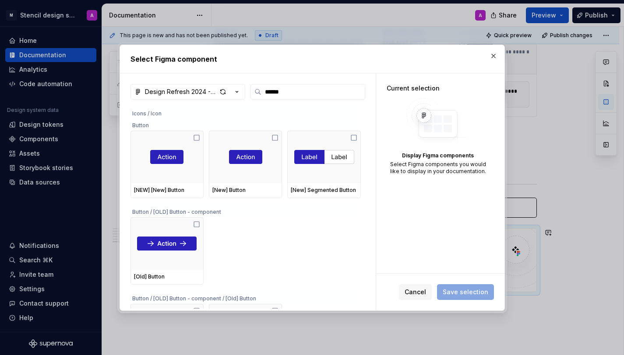
scroll to position [160, 0]
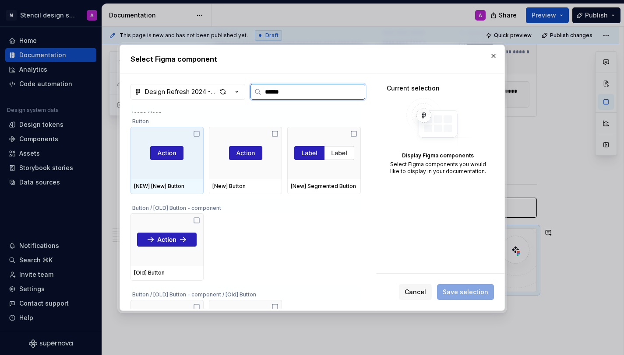
click at [197, 134] on icon at bounding box center [196, 133] width 7 height 7
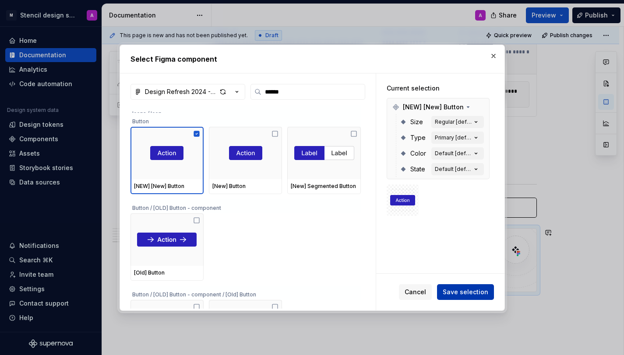
click at [466, 293] on span "Save selection" at bounding box center [466, 292] width 46 height 9
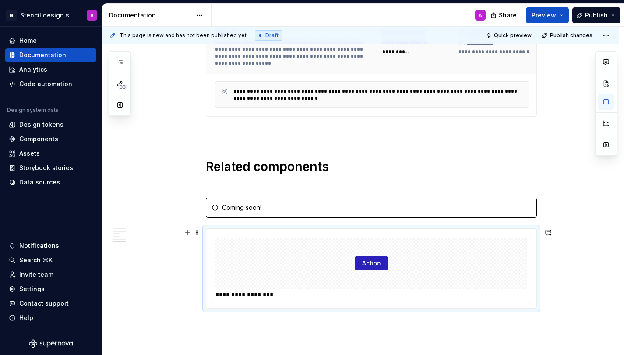
click at [371, 264] on img at bounding box center [371, 264] width 33 height 44
click at [249, 280] on div at bounding box center [371, 263] width 312 height 51
click at [200, 232] on span at bounding box center [196, 233] width 7 height 12
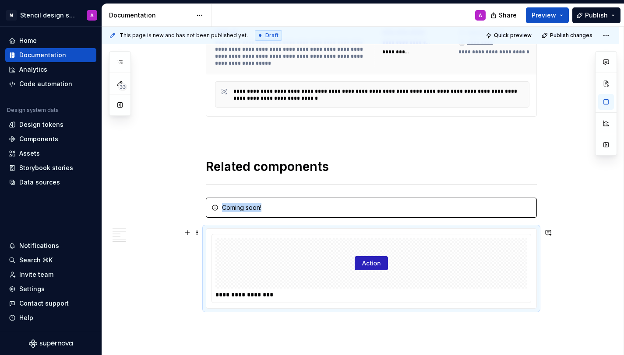
click at [387, 274] on img at bounding box center [371, 264] width 33 height 44
click at [380, 263] on img at bounding box center [371, 264] width 33 height 44
click at [559, 15] on button "Preview" at bounding box center [547, 15] width 43 height 16
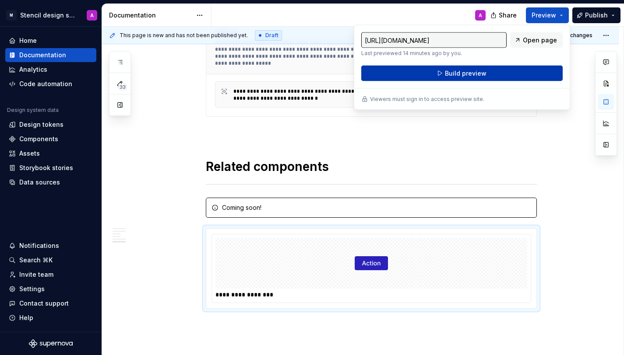
click at [503, 71] on button "Build preview" at bounding box center [461, 74] width 201 height 16
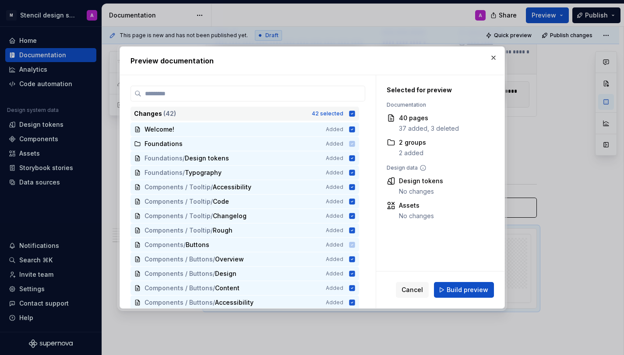
click at [355, 113] on icon at bounding box center [352, 114] width 6 height 6
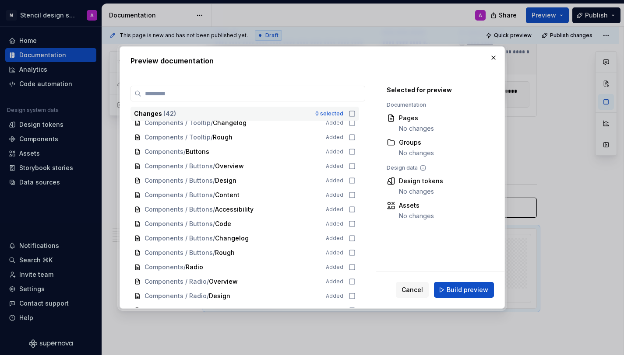
scroll to position [78, 0]
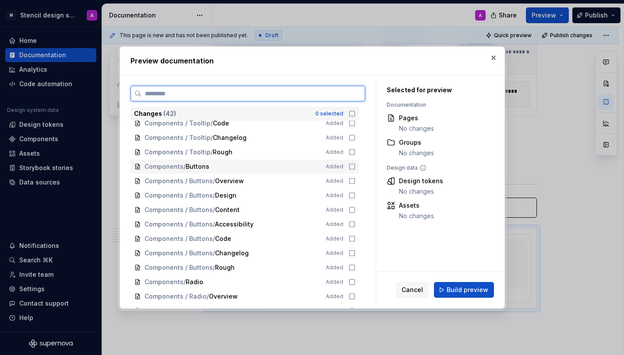
click at [355, 168] on icon at bounding box center [351, 166] width 7 height 7
click at [355, 183] on icon at bounding box center [351, 181] width 7 height 7
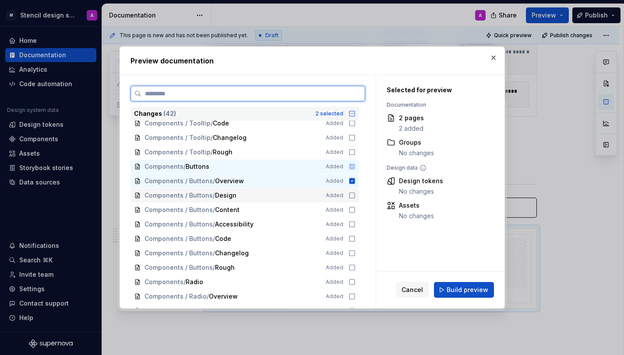
click at [355, 194] on icon at bounding box center [351, 195] width 7 height 7
click at [355, 210] on icon at bounding box center [351, 210] width 7 height 7
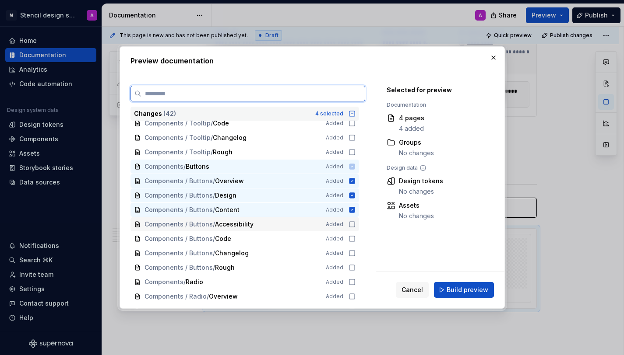
click at [355, 223] on icon at bounding box center [351, 224] width 7 height 7
click at [355, 239] on icon at bounding box center [351, 238] width 7 height 7
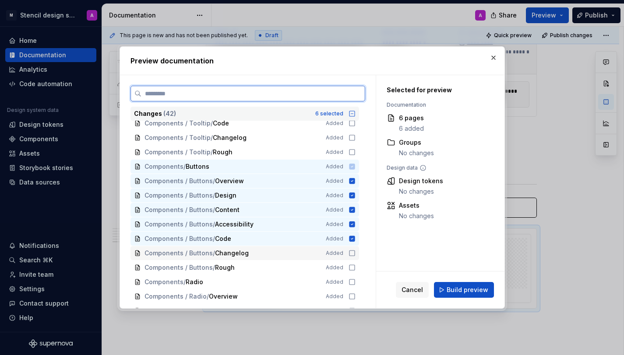
click at [355, 253] on icon at bounding box center [351, 253] width 7 height 7
click at [355, 267] on icon at bounding box center [351, 267] width 7 height 7
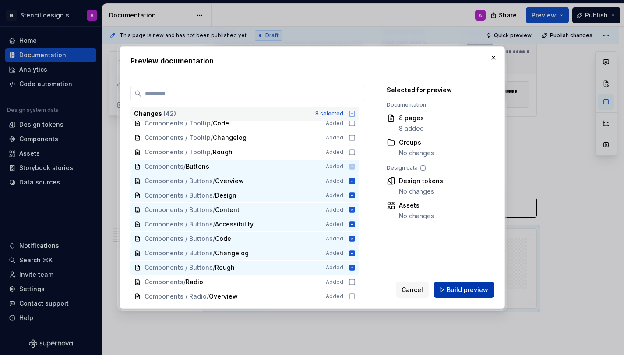
click at [462, 292] on span "Build preview" at bounding box center [467, 290] width 42 height 9
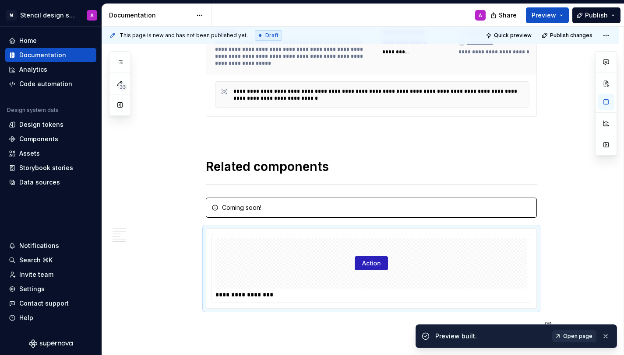
click at [578, 336] on span "Open page" at bounding box center [577, 336] width 29 height 7
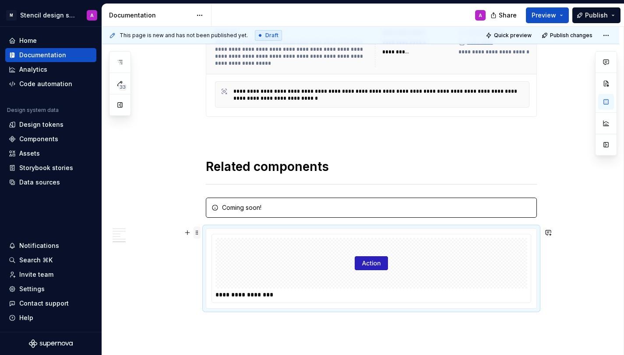
click at [198, 234] on span at bounding box center [196, 233] width 7 height 12
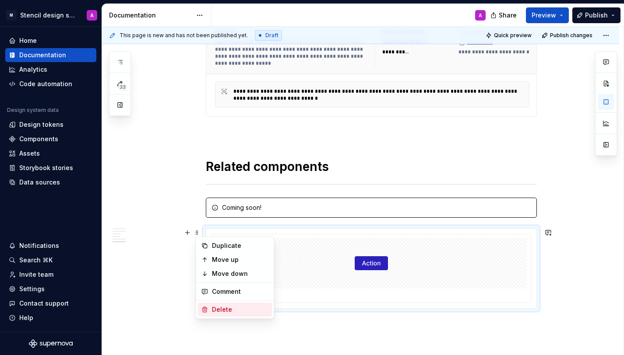
click at [225, 306] on div "Delete" at bounding box center [240, 310] width 57 height 9
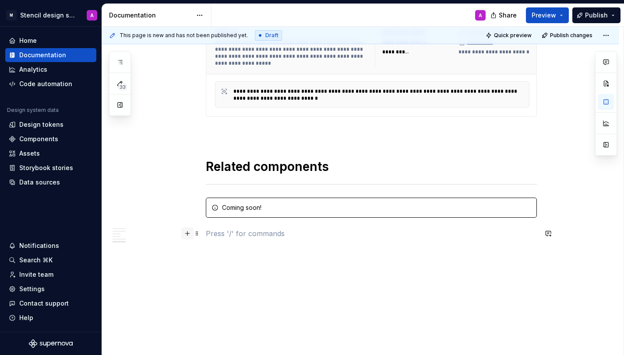
click at [191, 234] on button "button" at bounding box center [187, 234] width 12 height 12
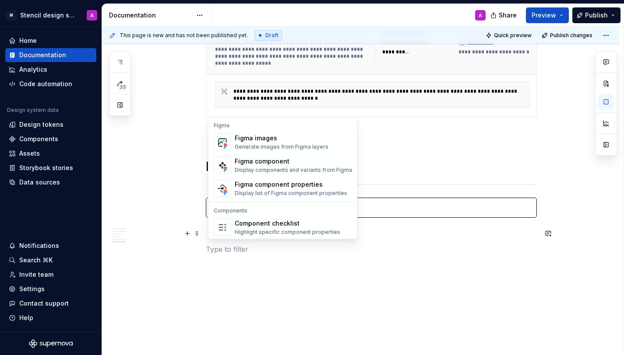
scroll to position [817, 0]
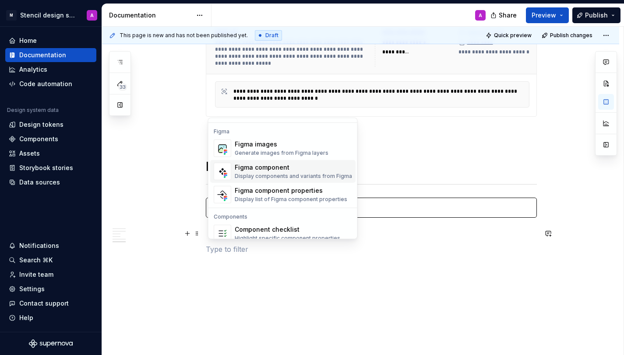
click at [286, 169] on div "Figma component" at bounding box center [293, 167] width 117 height 9
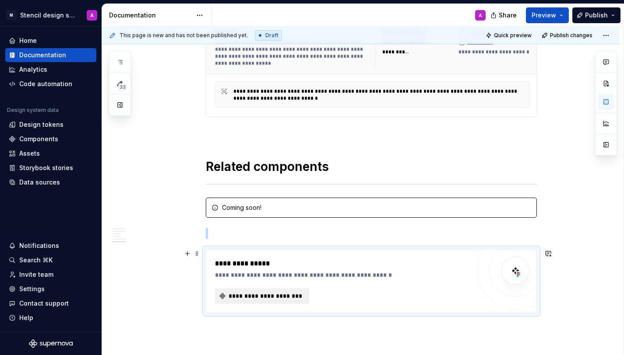
click at [281, 299] on span "**********" at bounding box center [266, 296] width 76 height 9
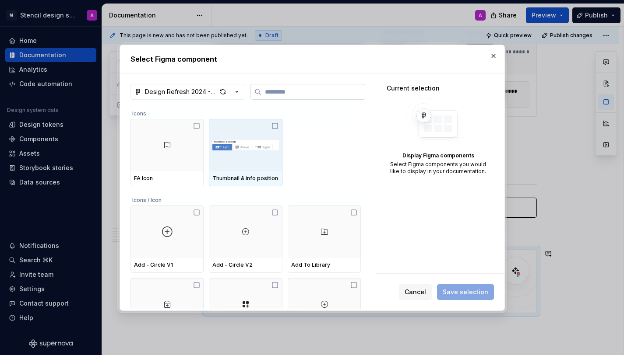
type textarea "*"
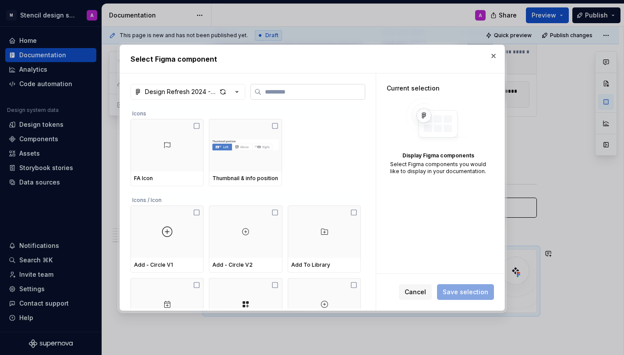
click at [276, 88] on input "search" at bounding box center [312, 92] width 103 height 9
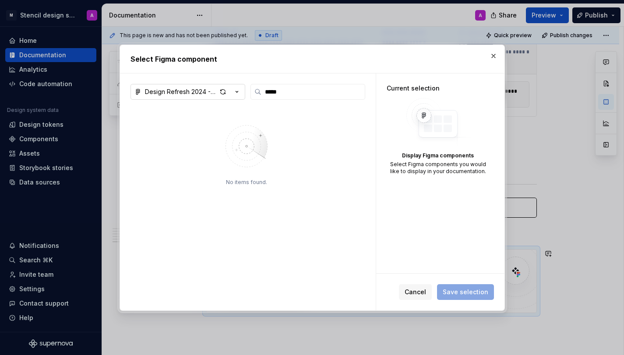
click at [235, 89] on icon "button" at bounding box center [236, 92] width 9 height 9
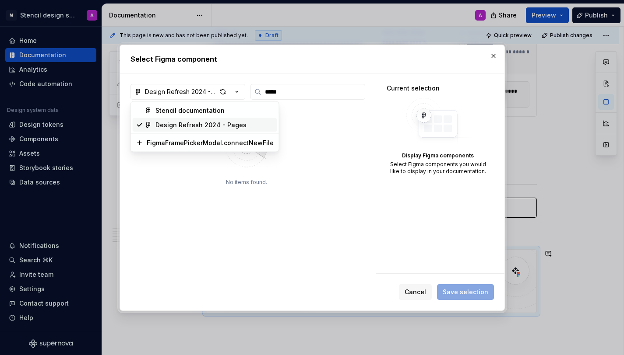
click at [223, 123] on div "Design Refresh 2024 - Pages" at bounding box center [200, 125] width 91 height 9
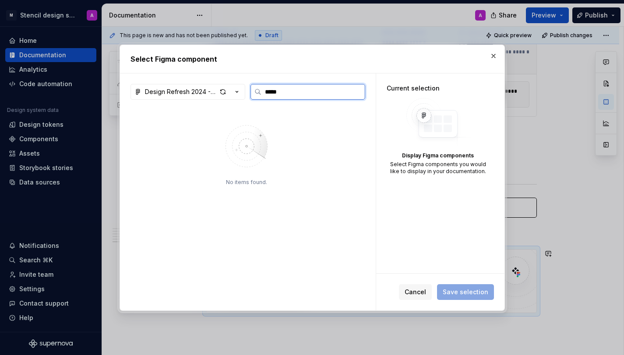
click at [290, 91] on input "*****" at bounding box center [312, 92] width 103 height 9
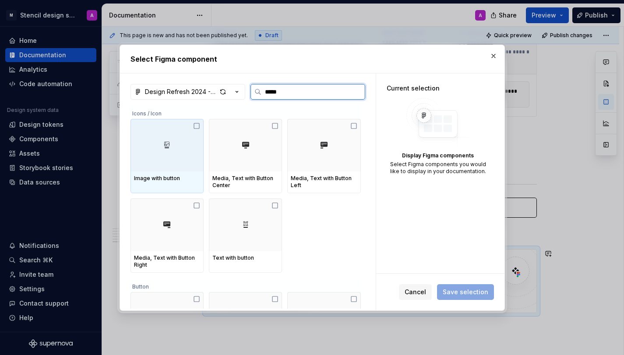
type input "******"
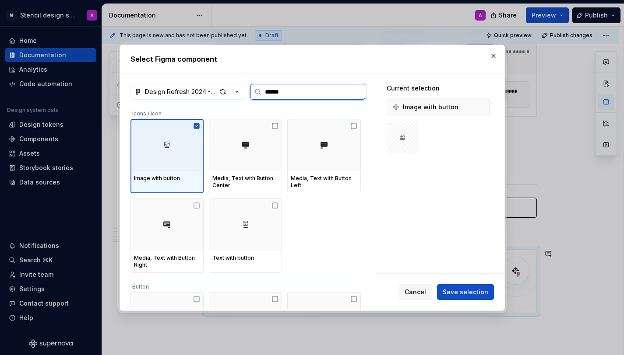
click at [199, 127] on icon at bounding box center [196, 126] width 6 height 6
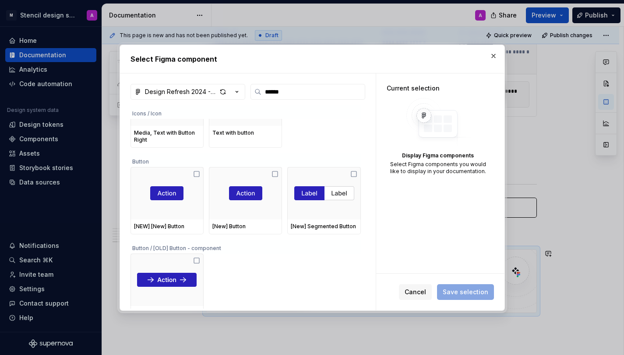
scroll to position [142, 0]
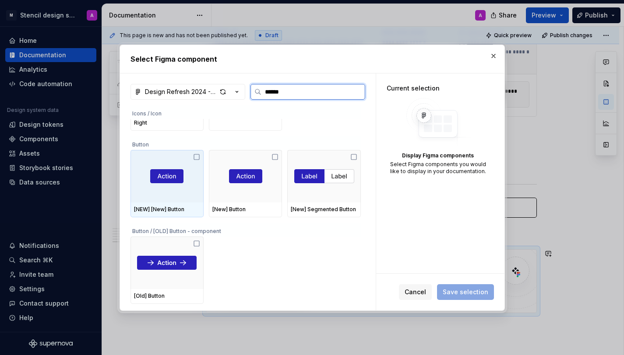
click at [197, 158] on icon at bounding box center [196, 157] width 7 height 7
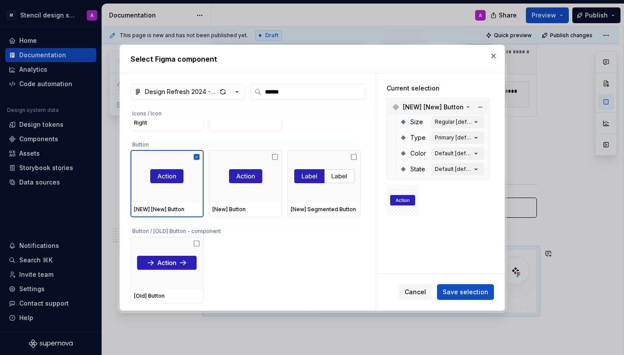
click at [465, 104] on icon at bounding box center [467, 107] width 7 height 7
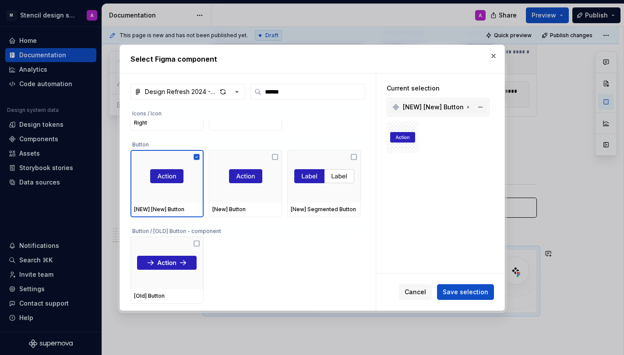
click at [465, 104] on icon at bounding box center [467, 107] width 7 height 7
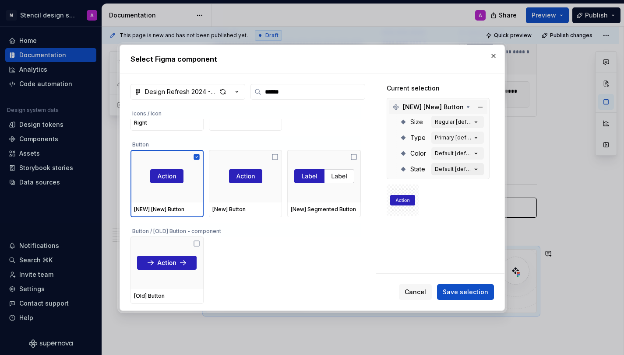
click at [480, 171] on icon "button" at bounding box center [475, 169] width 9 height 9
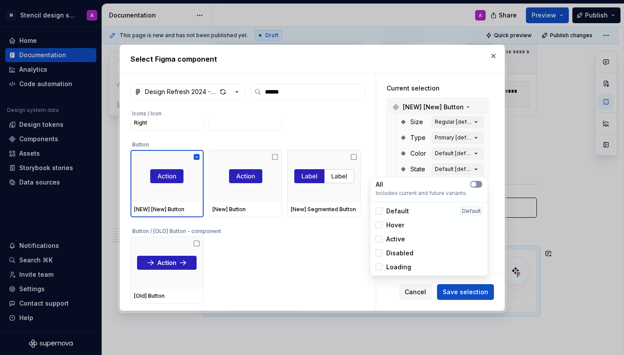
click at [480, 183] on button "button" at bounding box center [476, 184] width 12 height 7
click at [480, 151] on icon "button" at bounding box center [475, 153] width 9 height 9
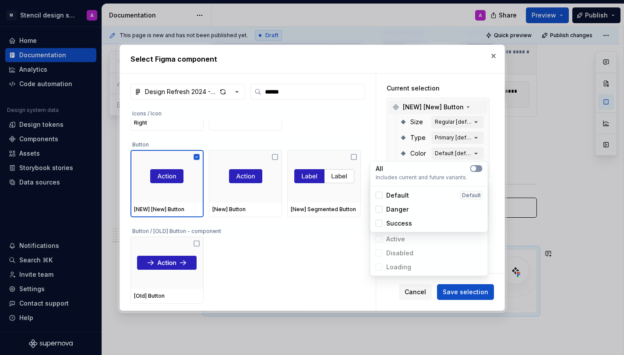
click at [478, 170] on button "button" at bounding box center [476, 168] width 12 height 7
click at [480, 136] on icon "button" at bounding box center [475, 138] width 9 height 9
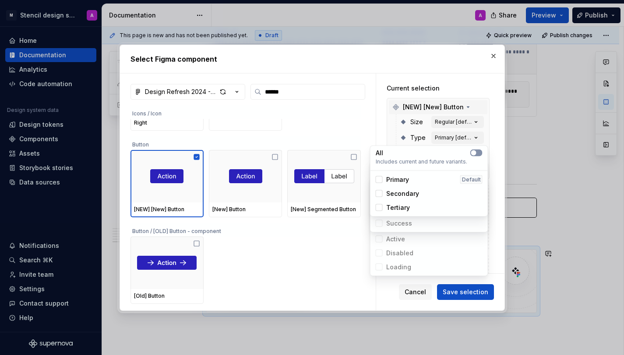
click at [479, 151] on button "button" at bounding box center [476, 153] width 12 height 7
click at [480, 120] on icon "button" at bounding box center [475, 122] width 9 height 9
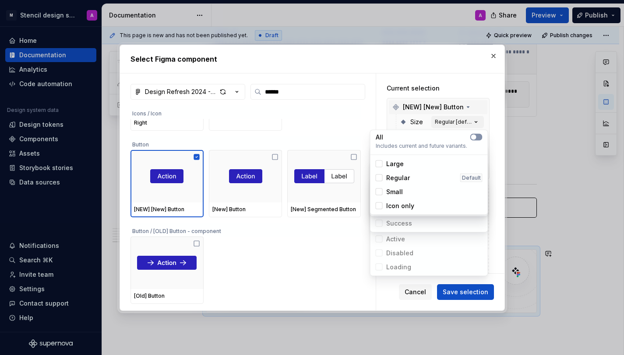
click at [479, 136] on button "button" at bounding box center [476, 137] width 12 height 7
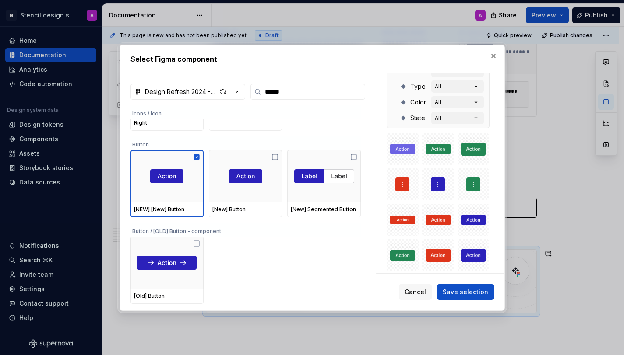
scroll to position [0, 0]
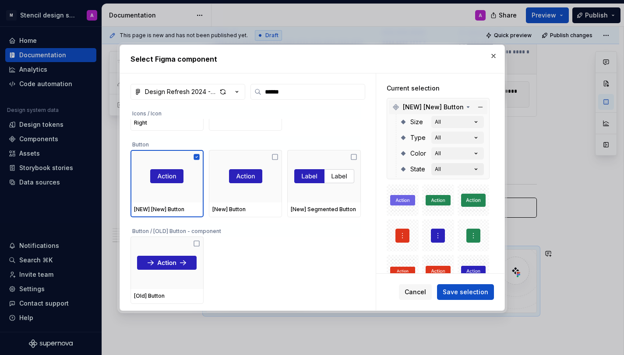
click at [478, 168] on icon "button" at bounding box center [475, 169] width 9 height 9
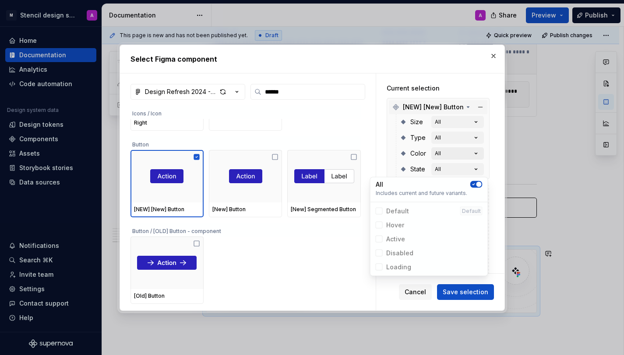
click at [477, 155] on icon "button" at bounding box center [475, 153] width 9 height 9
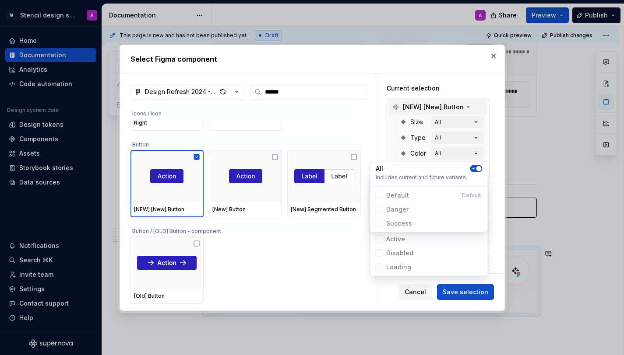
click at [474, 168] on icon "button" at bounding box center [473, 168] width 2 height 1
click at [480, 139] on icon "button" at bounding box center [475, 138] width 9 height 9
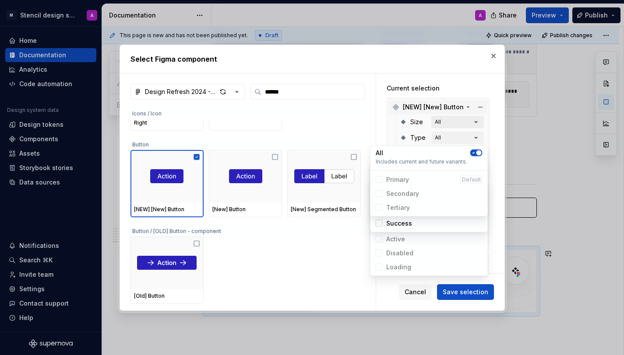
click at [477, 121] on icon "button" at bounding box center [475, 121] width 2 height 1
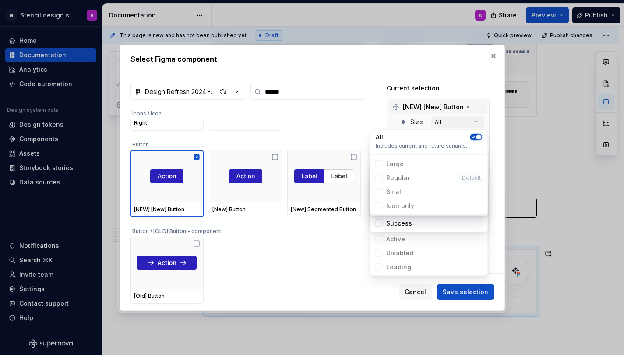
click at [473, 137] on icon "button" at bounding box center [473, 137] width 2 height 1
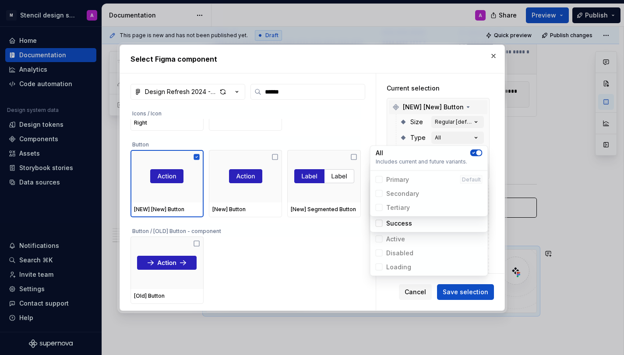
click at [495, 144] on div "Current selection [NEW] [New] Button Size Regular [default] Type All Color Defa…" at bounding box center [438, 221] width 124 height 295
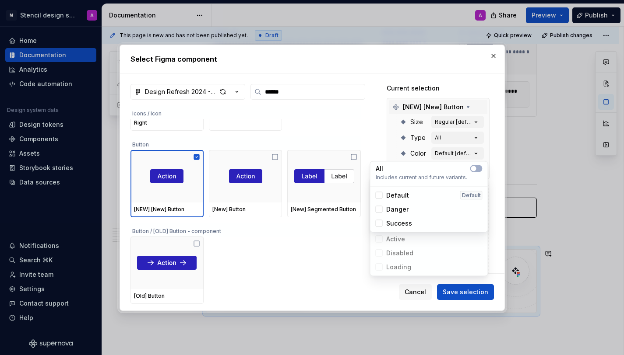
click at [495, 145] on div "Current selection [NEW] [New] Button Size Regular [default] Type All Color Defa…" at bounding box center [438, 221] width 124 height 295
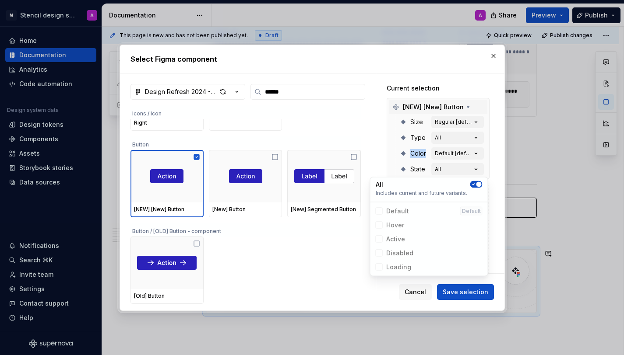
click at [495, 145] on div "Current selection [NEW] [New] Button Size Regular [default] Type All Color Defa…" at bounding box center [438, 221] width 124 height 295
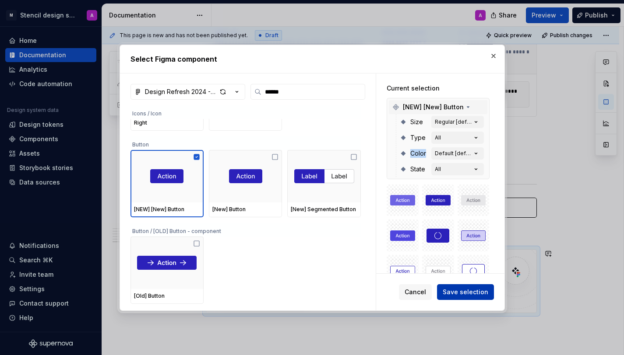
click at [464, 295] on span "Save selection" at bounding box center [466, 292] width 46 height 9
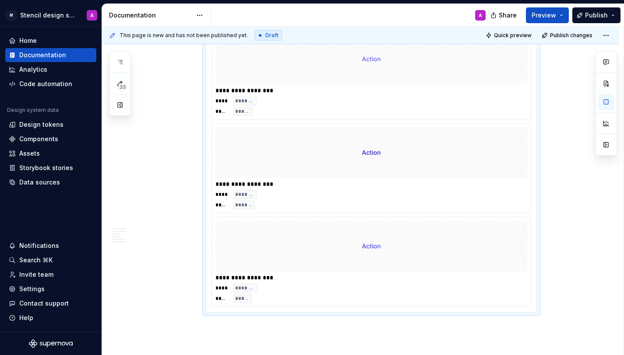
scroll to position [3219, 0]
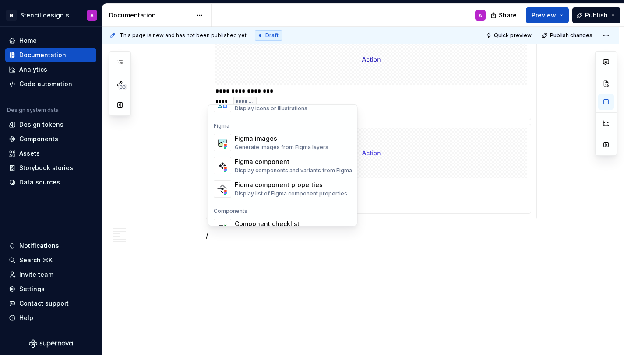
scroll to position [810, 0]
click at [292, 186] on div "Figma component properties" at bounding box center [291, 184] width 112 height 9
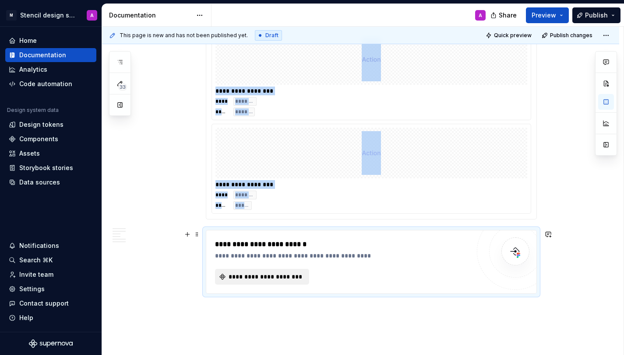
click at [271, 276] on span "**********" at bounding box center [266, 277] width 76 height 9
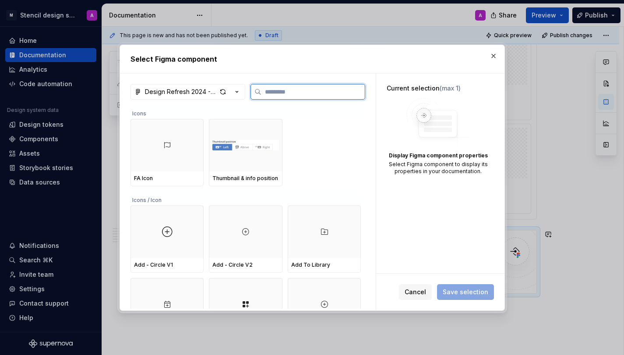
type textarea "*"
click at [296, 89] on input "search" at bounding box center [312, 92] width 103 height 9
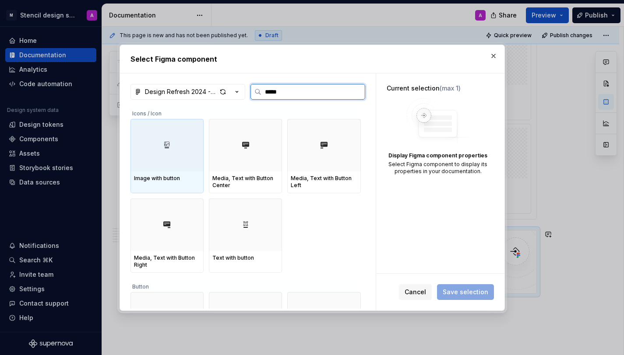
type input "******"
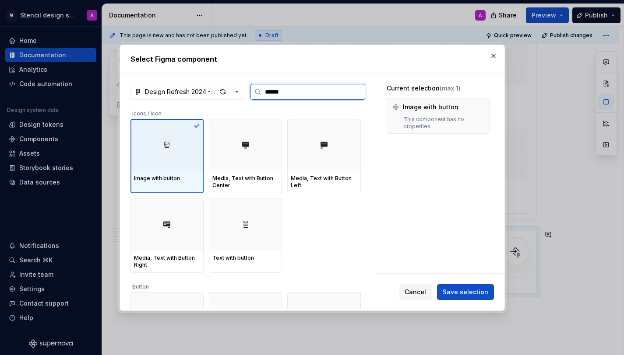
click at [198, 126] on icon at bounding box center [196, 125] width 4 height 3
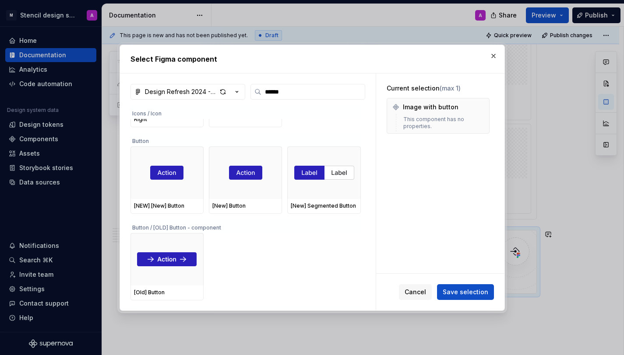
scroll to position [122, 0]
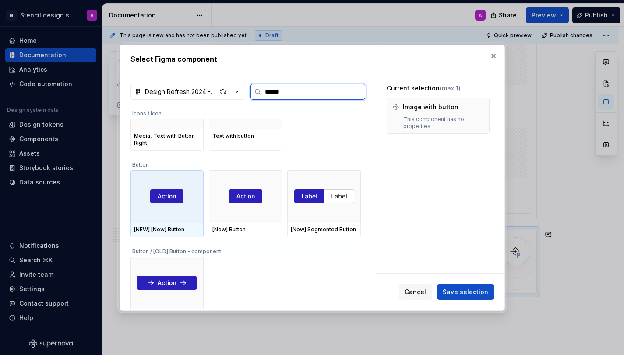
click at [171, 199] on img at bounding box center [166, 197] width 33 height 14
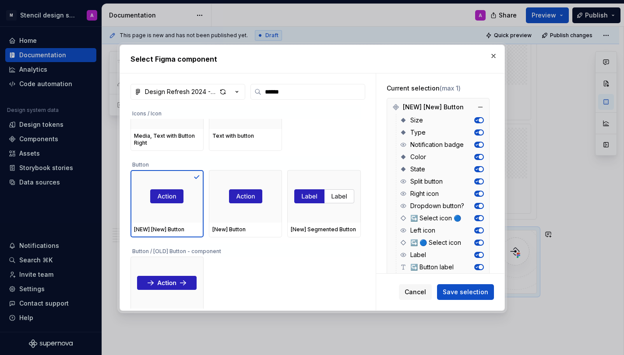
scroll to position [13, 0]
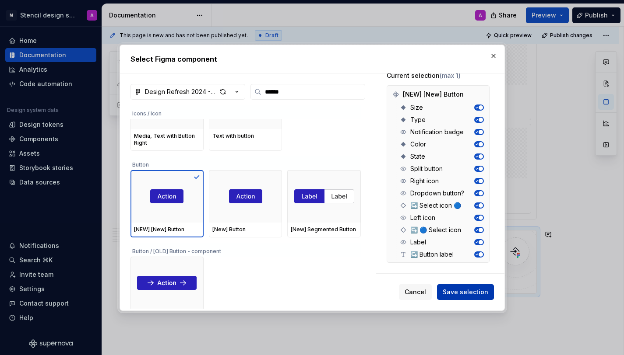
click at [467, 294] on span "Save selection" at bounding box center [466, 292] width 46 height 9
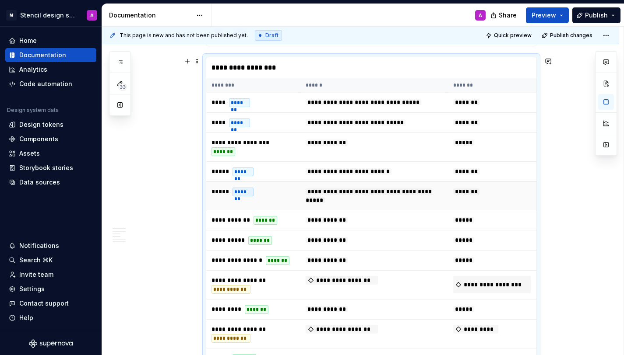
scroll to position [3553, 0]
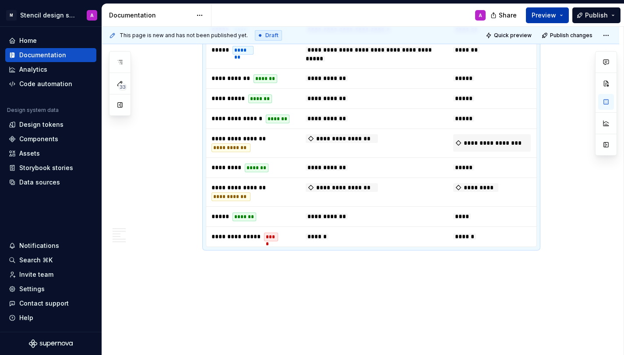
click at [551, 13] on span "Preview" at bounding box center [543, 15] width 25 height 9
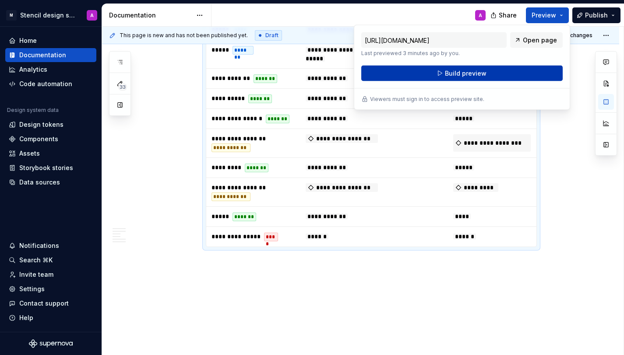
click at [513, 73] on button "Build preview" at bounding box center [461, 74] width 201 height 16
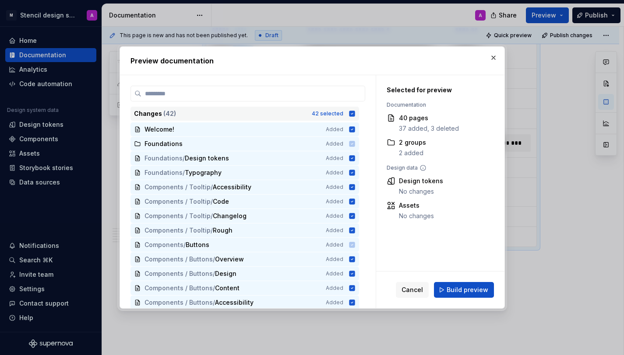
click at [355, 113] on icon at bounding box center [352, 114] width 6 height 6
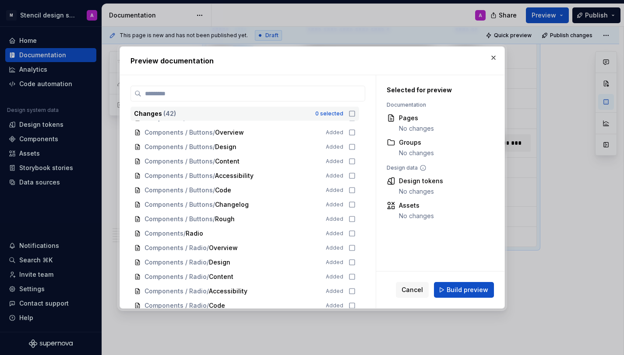
scroll to position [107, 0]
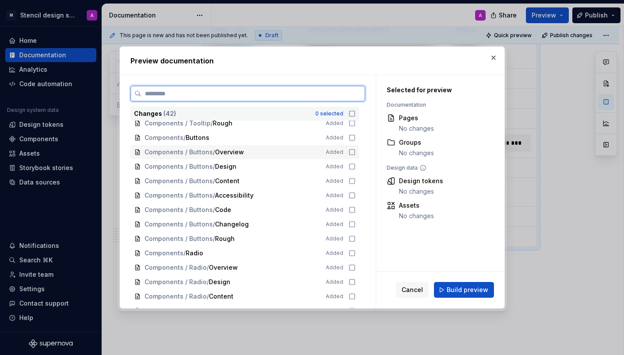
click at [355, 152] on icon at bounding box center [351, 152] width 7 height 7
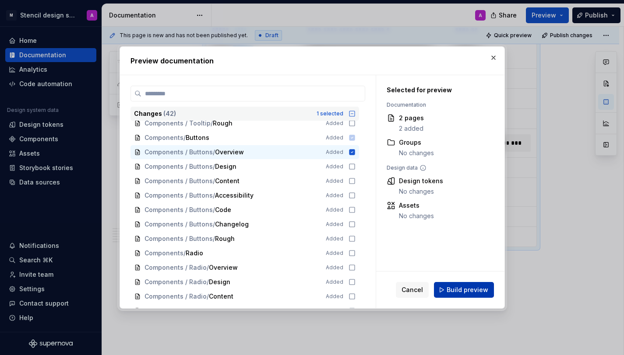
click at [458, 291] on span "Build preview" at bounding box center [467, 290] width 42 height 9
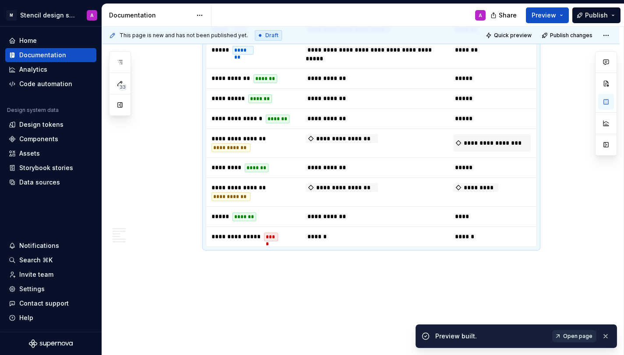
click at [573, 335] on span "Open page" at bounding box center [577, 336] width 29 height 7
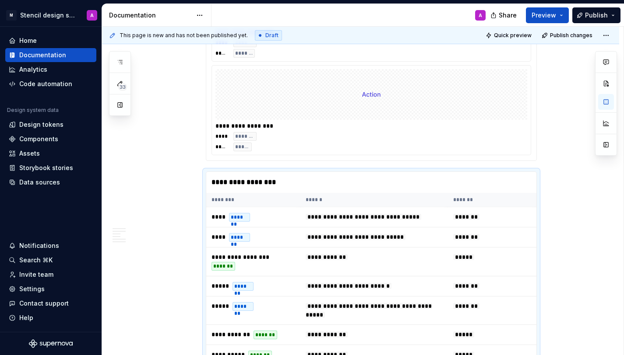
scroll to position [3299, 0]
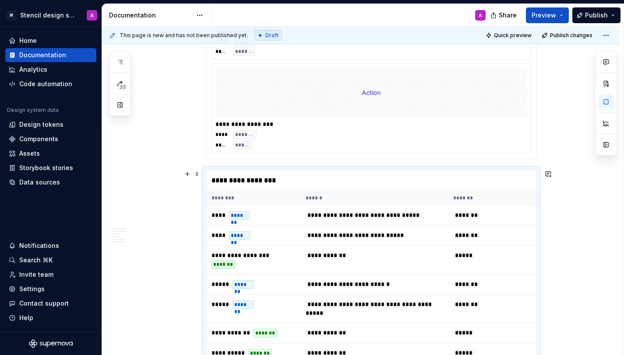
click at [294, 173] on div "**********" at bounding box center [371, 180] width 330 height 21
click at [198, 172] on span at bounding box center [196, 174] width 7 height 12
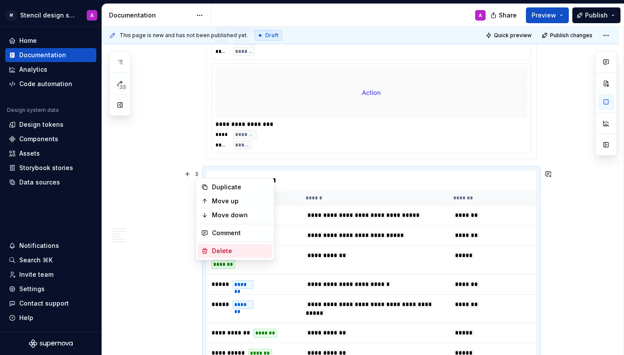
click at [216, 253] on div "Delete" at bounding box center [240, 251] width 57 height 9
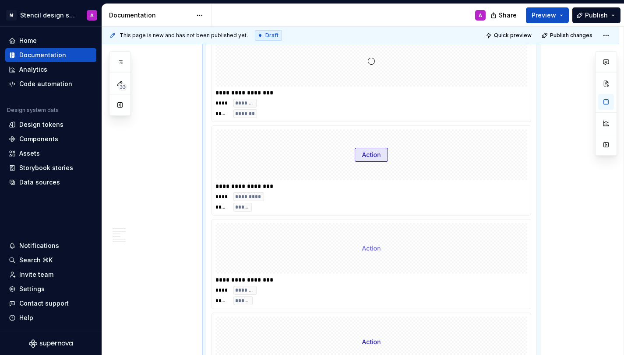
type textarea "*"
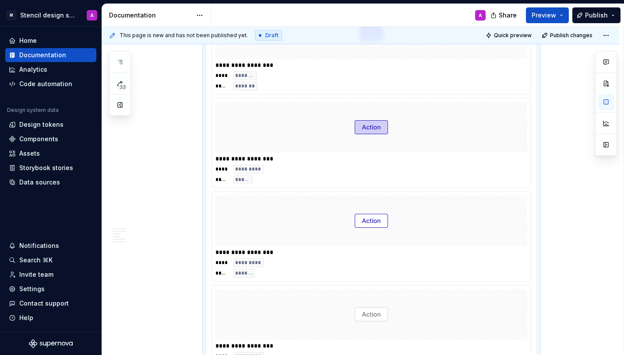
scroll to position [2357, 0]
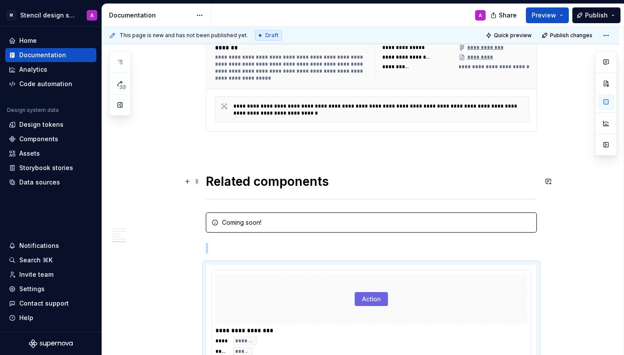
scroll to position [1780, 0]
click at [227, 247] on p at bounding box center [371, 249] width 331 height 11
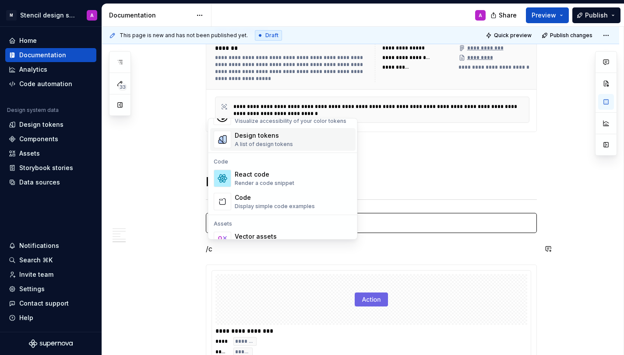
scroll to position [56, 0]
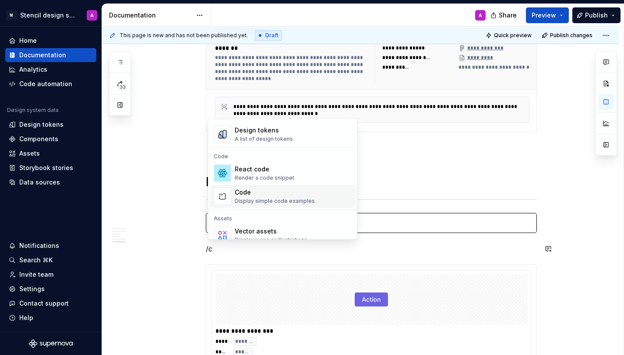
click at [252, 198] on div "Display simple code examples" at bounding box center [275, 201] width 80 height 7
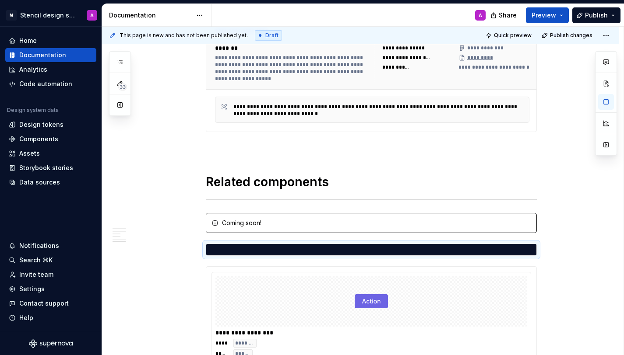
scroll to position [0, 0]
click at [293, 249] on div at bounding box center [384, 250] width 303 height 8
click at [199, 249] on span at bounding box center [196, 248] width 7 height 12
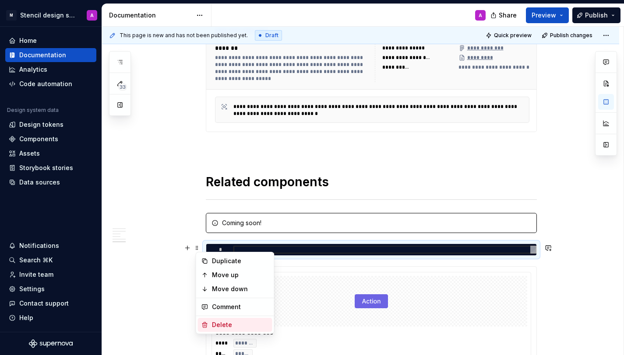
click at [220, 325] on div "Delete" at bounding box center [240, 325] width 57 height 9
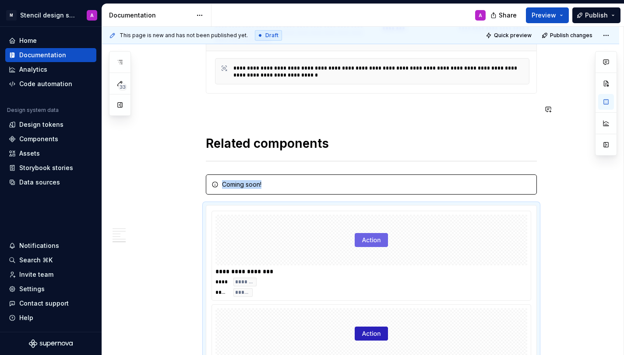
scroll to position [1825, 0]
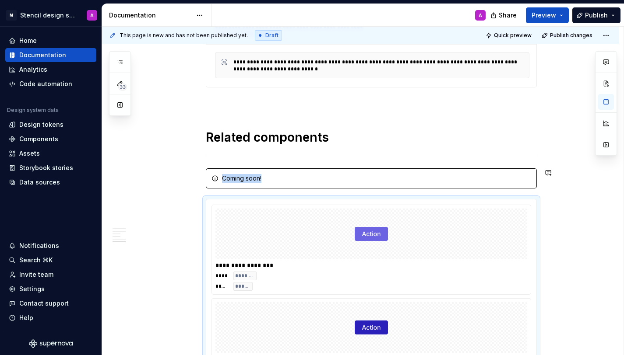
click at [560, 189] on div "**********" at bounding box center [360, 38] width 517 height 3381
click at [189, 180] on button "button" at bounding box center [187, 178] width 12 height 12
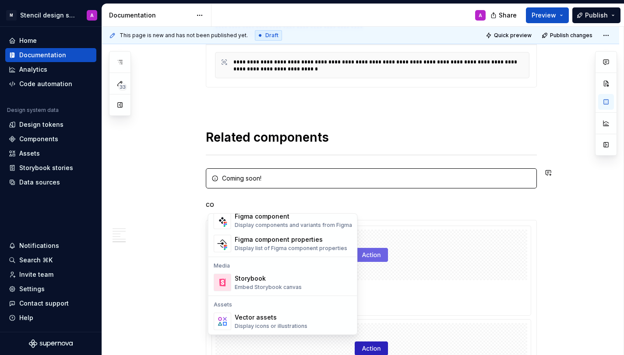
scroll to position [0, 0]
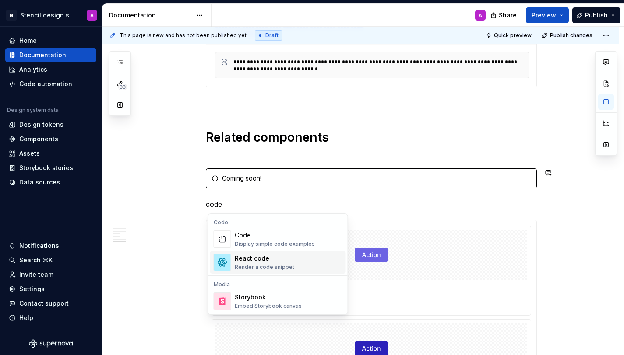
click at [261, 264] on div "Render a code snippet" at bounding box center [265, 267] width 60 height 7
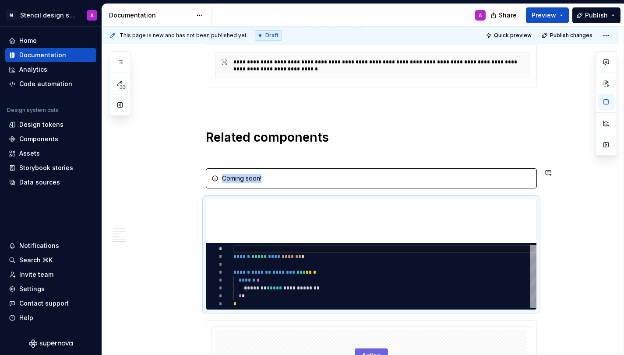
type textarea "*"
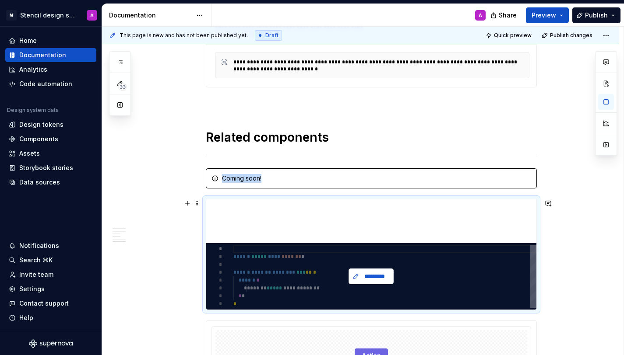
click at [365, 276] on span "*********" at bounding box center [374, 276] width 27 height 9
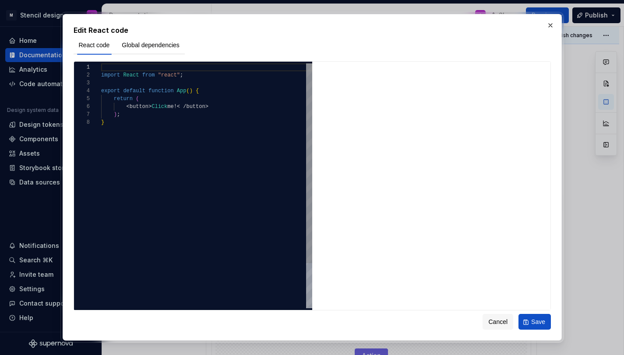
type textarea "**********"
click at [214, 129] on div "import React from "react" ; export default function App ( ) { return ( < button…" at bounding box center [206, 213] width 211 height 300
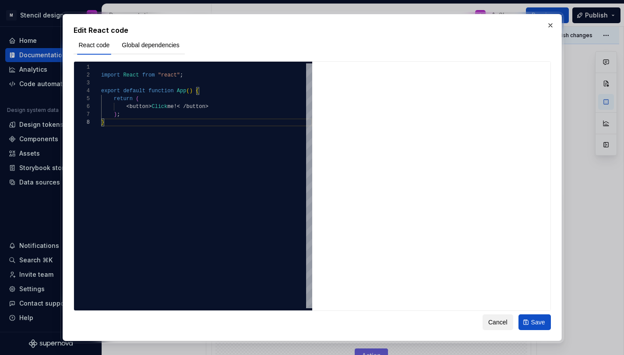
click at [499, 321] on span "Cancel" at bounding box center [497, 322] width 19 height 9
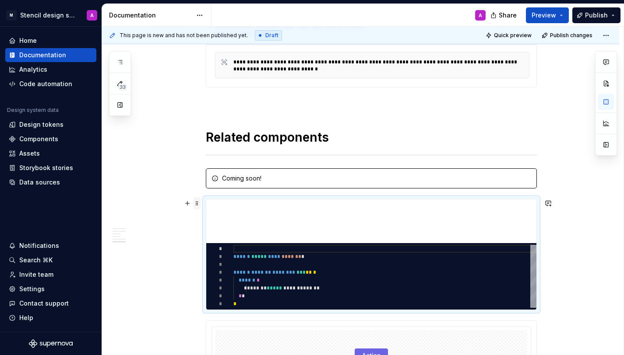
click at [199, 202] on span at bounding box center [196, 203] width 7 height 12
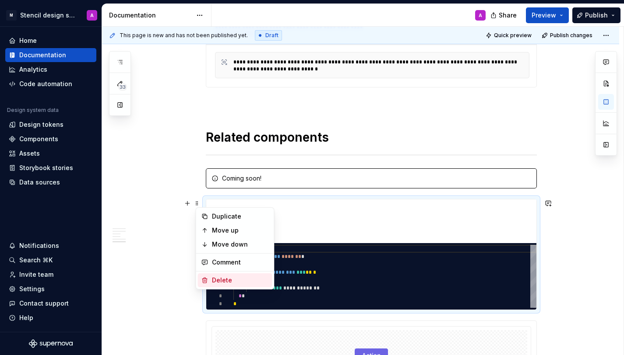
click at [217, 279] on div "Delete" at bounding box center [240, 280] width 57 height 9
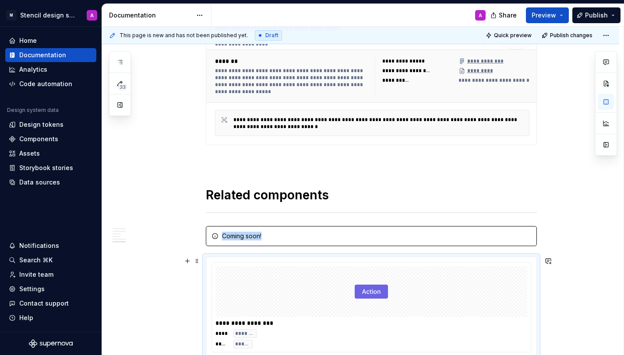
scroll to position [1782, 0]
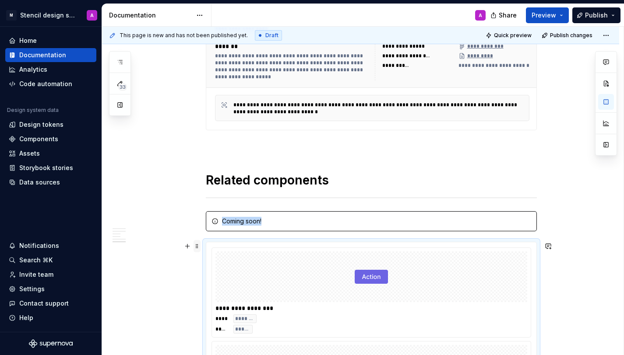
click at [198, 249] on span at bounding box center [196, 246] width 7 height 12
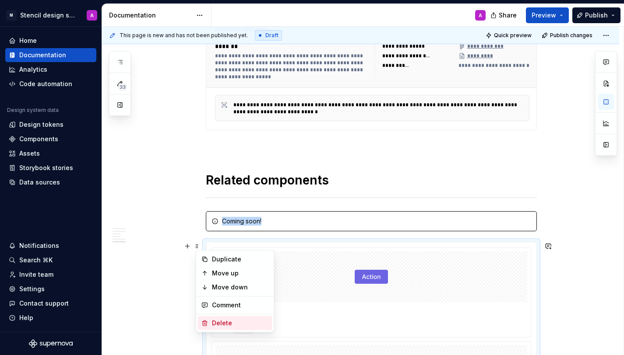
click at [223, 324] on div "Delete" at bounding box center [240, 323] width 57 height 9
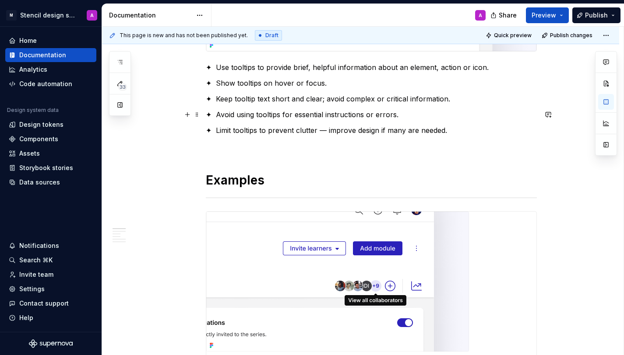
scroll to position [0, 0]
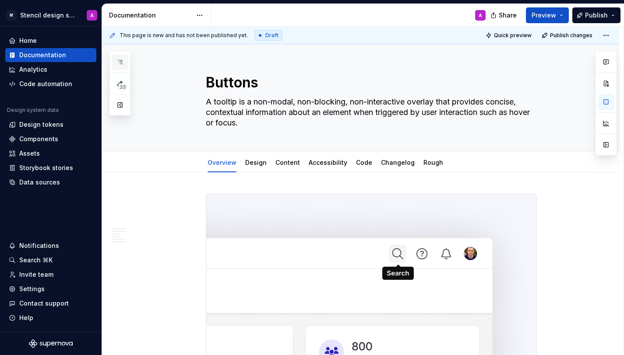
click at [119, 62] on icon "button" at bounding box center [119, 62] width 7 height 7
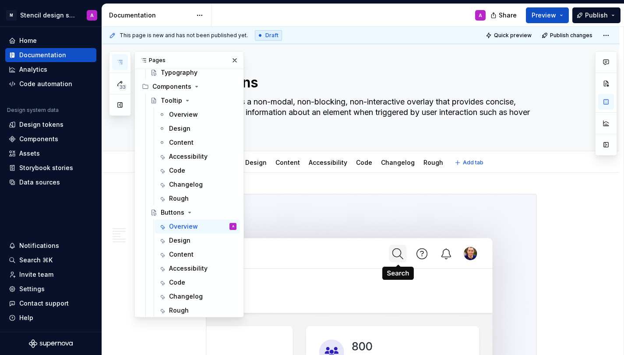
type textarea "*"
click at [417, 13] on div "A" at bounding box center [351, 15] width 281 height 23
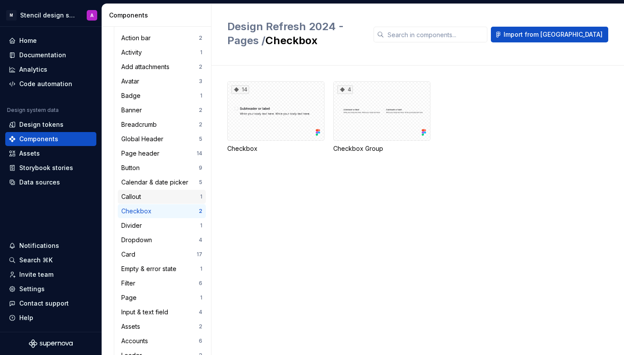
scroll to position [138, 0]
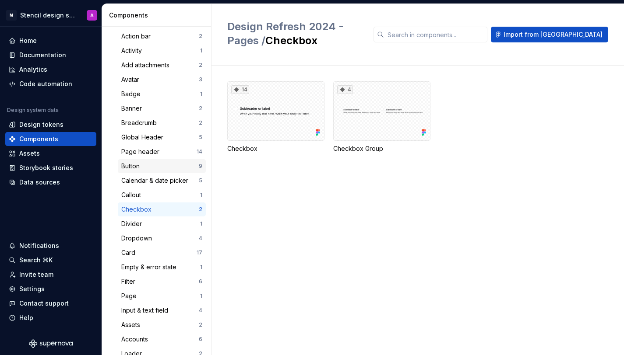
click at [175, 166] on div "Button" at bounding box center [159, 166] width 77 height 9
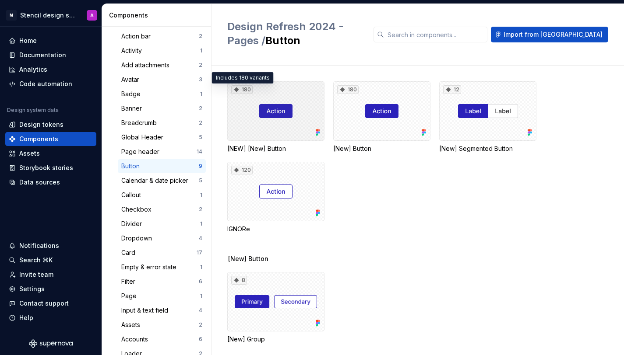
click at [242, 90] on div "180" at bounding box center [241, 89] width 21 height 9
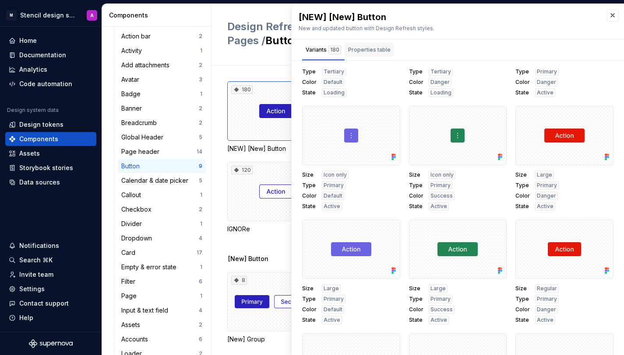
click at [369, 50] on div "Properties table" at bounding box center [369, 50] width 42 height 9
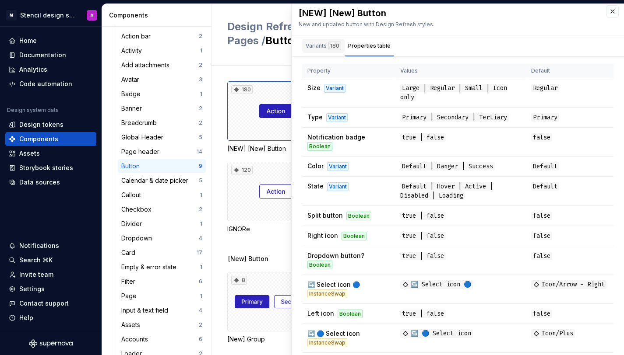
click at [310, 49] on div "Variants 180" at bounding box center [323, 46] width 35 height 9
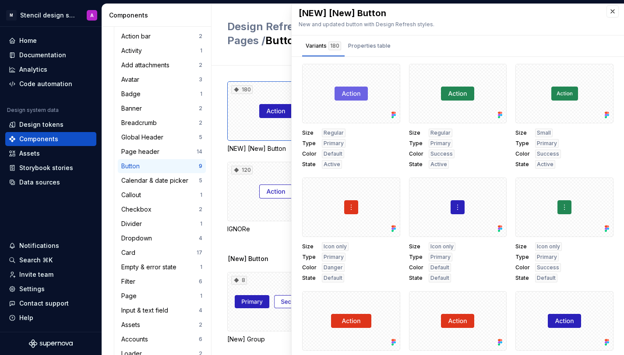
click at [460, 23] on div "New and updated button with Design Refresh styles." at bounding box center [448, 24] width 299 height 7
click at [612, 13] on button "button" at bounding box center [612, 11] width 12 height 12
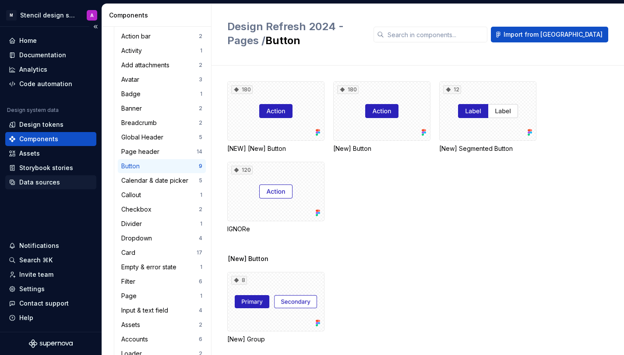
click at [45, 181] on div "Data sources" at bounding box center [39, 182] width 41 height 9
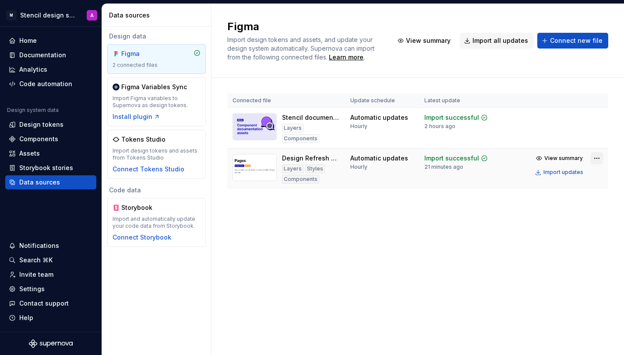
click at [599, 158] on html "M Stencil design system A Home Documentation Analytics Code automation Design s…" at bounding box center [312, 177] width 624 height 355
click at [438, 213] on html "M Stencil design system A Home Documentation Analytics Code automation Design s…" at bounding box center [312, 177] width 624 height 355
click at [573, 157] on span "View summary" at bounding box center [563, 158] width 39 height 7
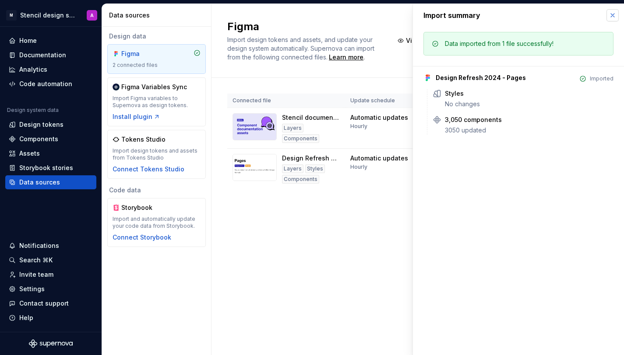
click at [615, 16] on button "button" at bounding box center [612, 15] width 12 height 12
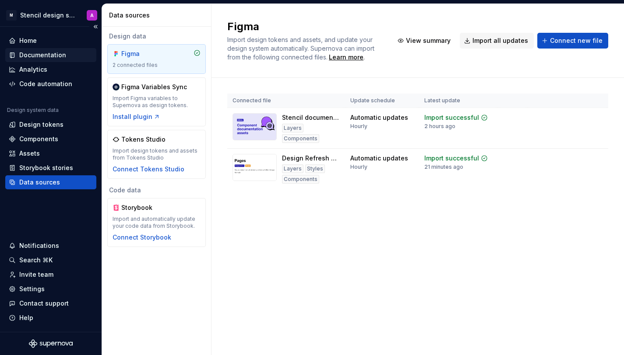
click at [50, 56] on div "Documentation" at bounding box center [42, 55] width 47 height 9
click at [42, 51] on div "Documentation" at bounding box center [42, 55] width 47 height 9
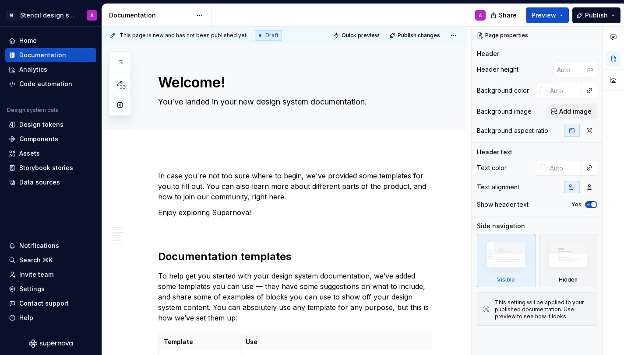
type textarea "*"
